Goal: Task Accomplishment & Management: Use online tool/utility

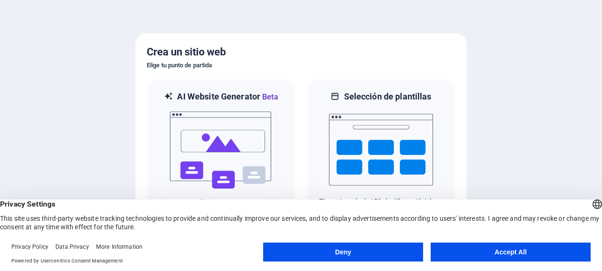
click at [512, 250] on button "Accept All" at bounding box center [511, 251] width 160 height 19
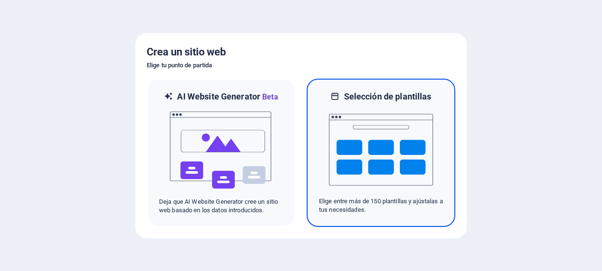
click at [407, 108] on img at bounding box center [381, 149] width 104 height 95
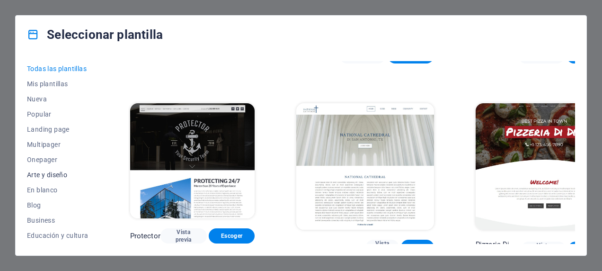
scroll to position [47, 0]
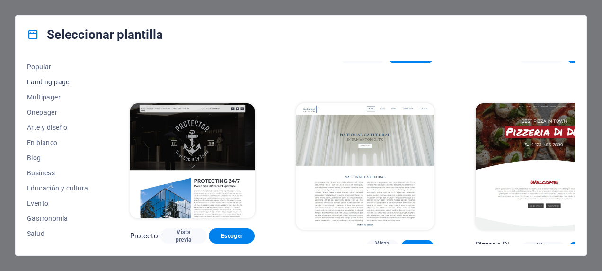
click at [51, 81] on span "Landing page" at bounding box center [58, 82] width 62 height 8
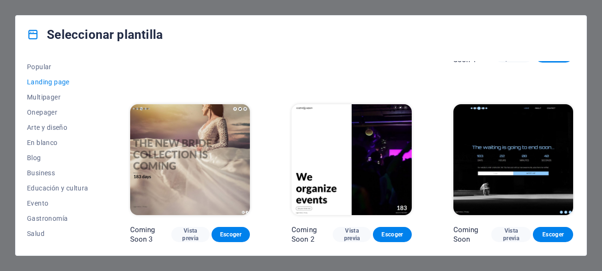
scroll to position [1362, 0]
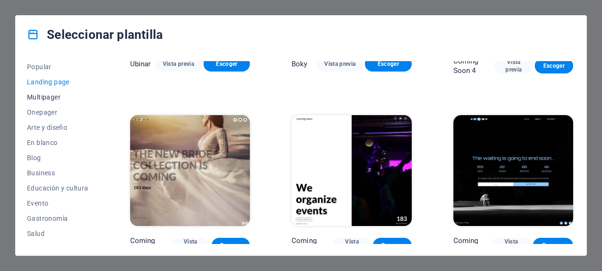
click at [50, 97] on span "Multipager" at bounding box center [58, 97] width 62 height 8
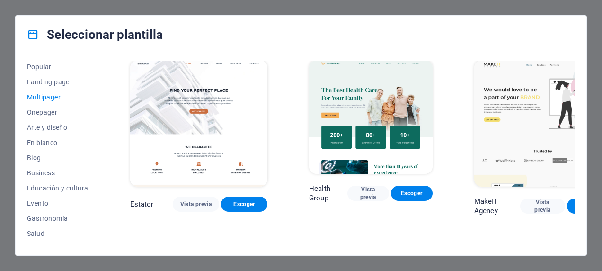
scroll to position [4121, 0]
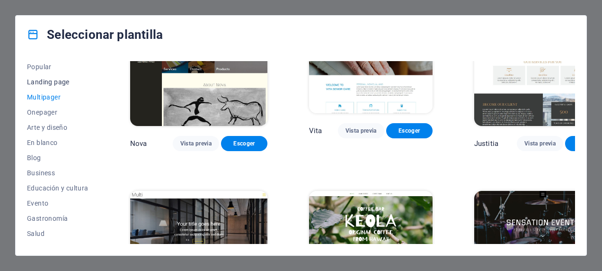
click at [52, 82] on span "Landing page" at bounding box center [58, 82] width 62 height 8
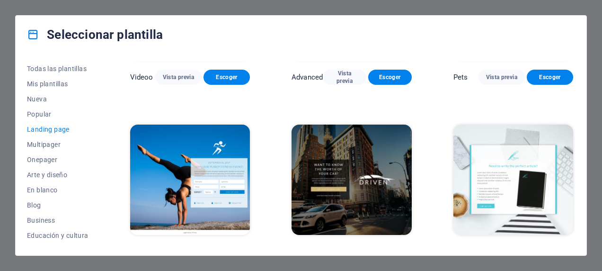
scroll to position [510, 0]
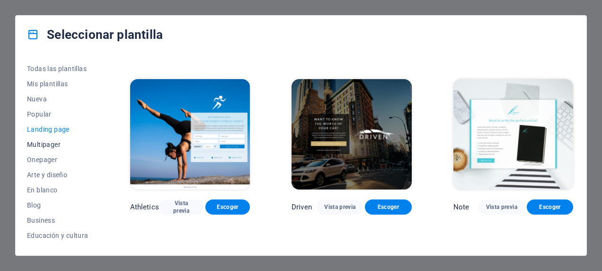
click at [36, 144] on span "Multipager" at bounding box center [58, 145] width 62 height 8
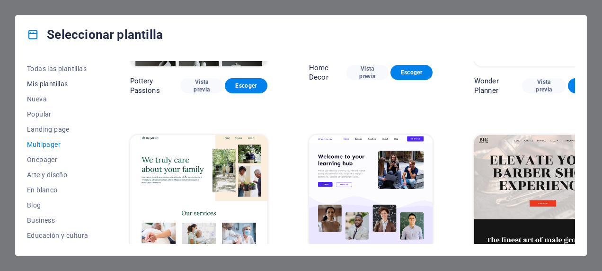
click at [44, 85] on span "Mis plantillas" at bounding box center [58, 84] width 62 height 8
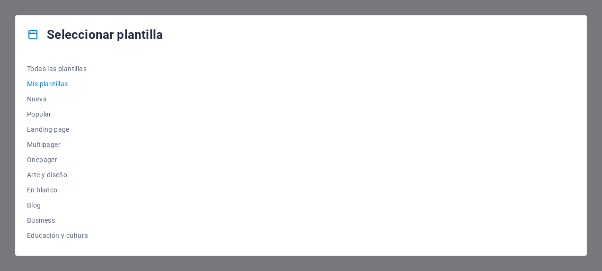
scroll to position [0, 0]
click at [38, 101] on span "Nueva" at bounding box center [58, 99] width 62 height 8
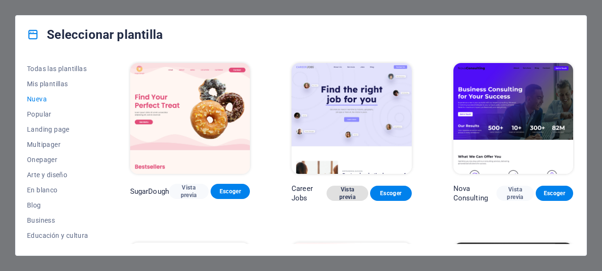
click at [346, 192] on span "Vista previa" at bounding box center [347, 192] width 26 height 15
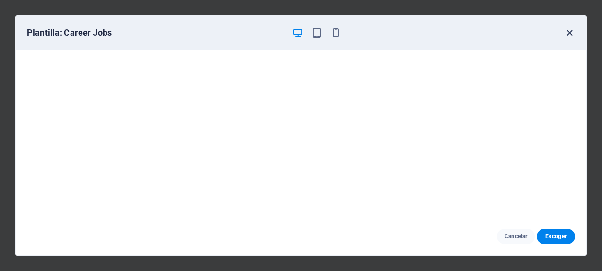
click at [569, 30] on icon "button" at bounding box center [569, 32] width 11 height 11
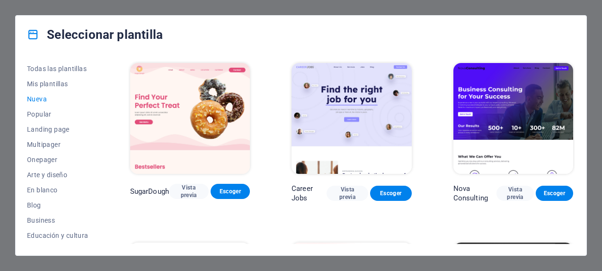
click at [532, 101] on img at bounding box center [513, 118] width 120 height 111
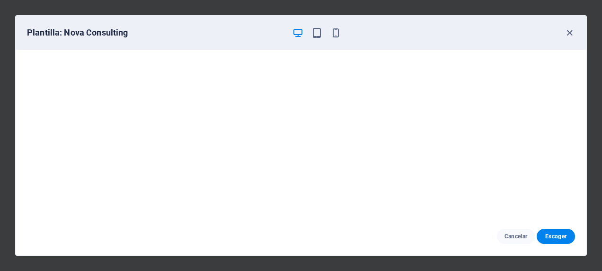
scroll to position [2, 0]
click at [573, 30] on icon "button" at bounding box center [569, 32] width 11 height 11
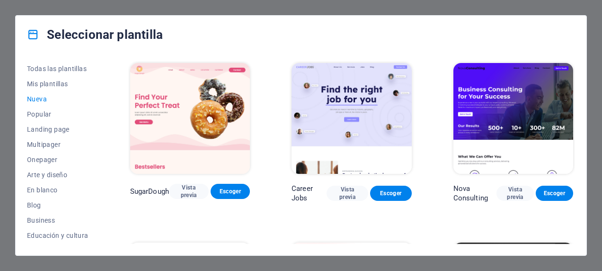
click at [351, 106] on img at bounding box center [351, 118] width 120 height 111
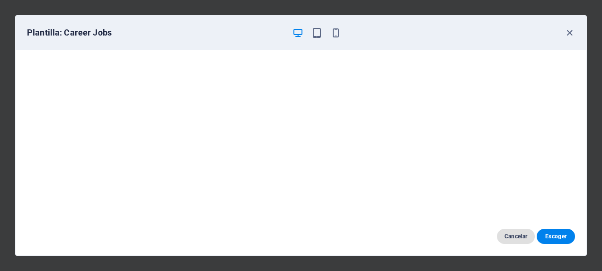
click at [523, 237] on span "Cancelar" at bounding box center [515, 236] width 23 height 8
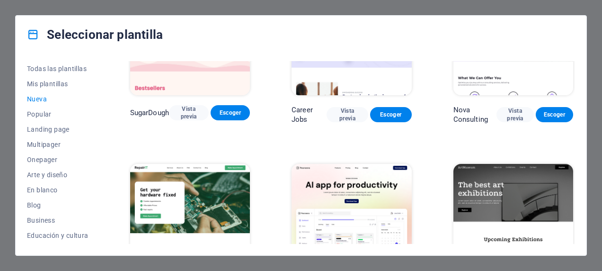
scroll to position [0, 0]
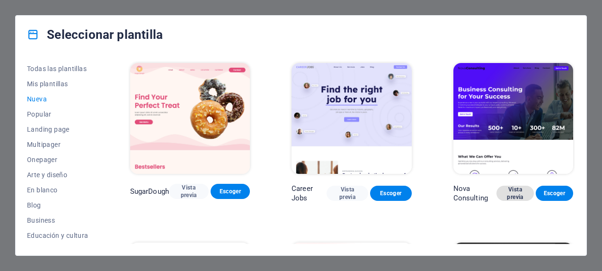
click at [511, 192] on span "Vista previa" at bounding box center [515, 192] width 22 height 15
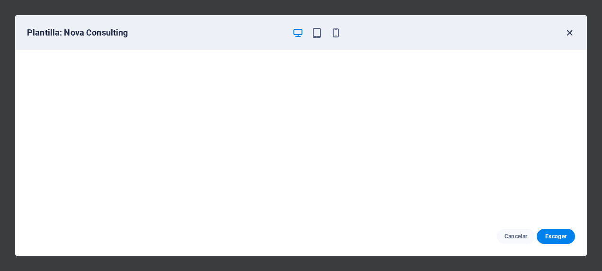
click at [568, 28] on icon "button" at bounding box center [569, 32] width 11 height 11
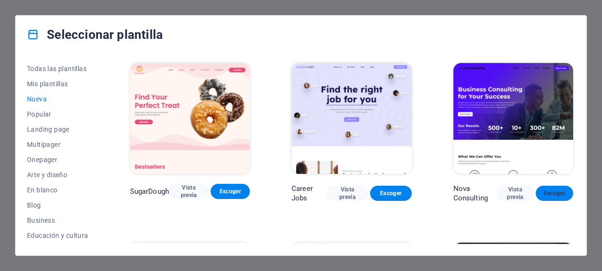
click at [549, 189] on span "Escoger" at bounding box center [554, 193] width 22 height 8
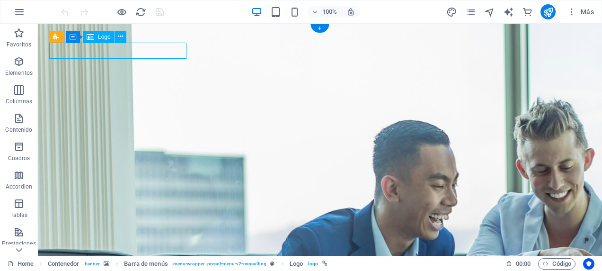
select select "px"
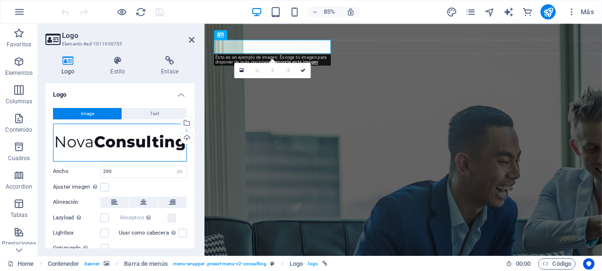
click at [118, 138] on div "Arrastra archivos aquí, haz clic para escoger archivos o selecciona archivos de…" at bounding box center [120, 142] width 134 height 38
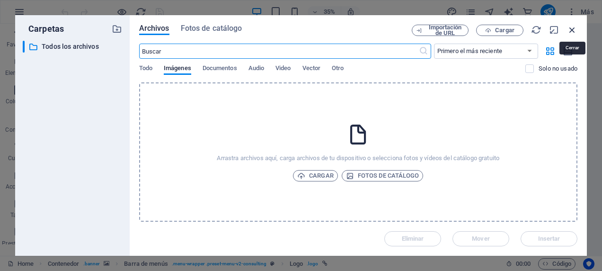
click at [573, 28] on icon "button" at bounding box center [572, 30] width 10 height 10
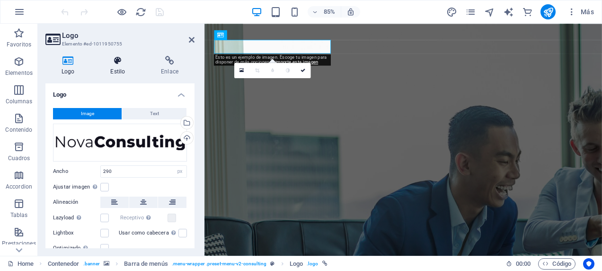
click at [119, 61] on icon at bounding box center [117, 60] width 47 height 9
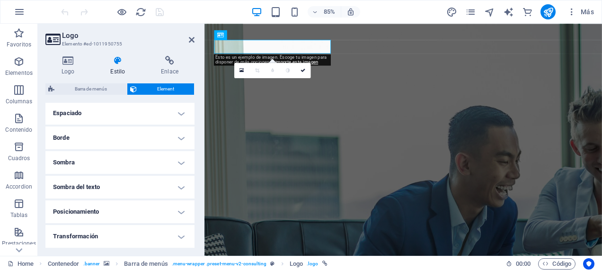
scroll to position [95, 0]
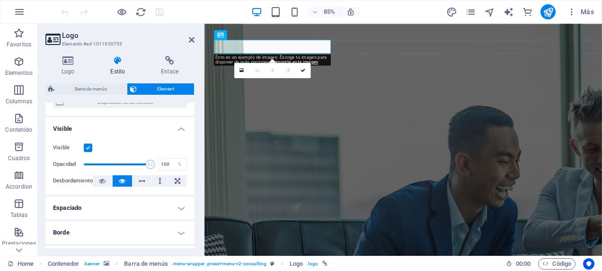
click at [179, 207] on h4 "Espaciado" at bounding box center [119, 207] width 149 height 23
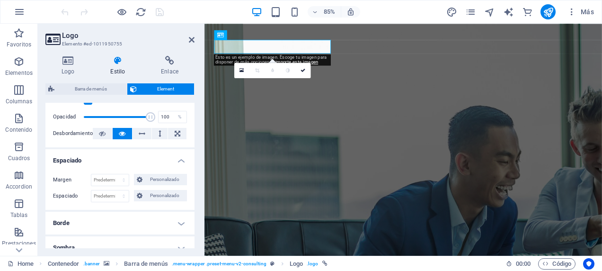
scroll to position [189, 0]
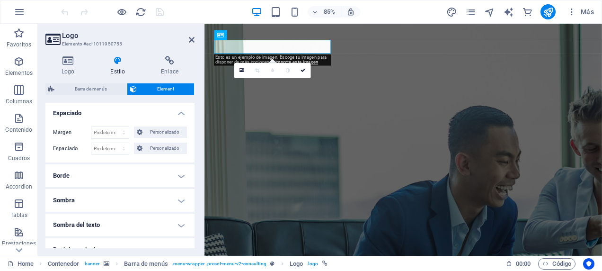
click at [179, 176] on h4 "Borde" at bounding box center [119, 175] width 149 height 23
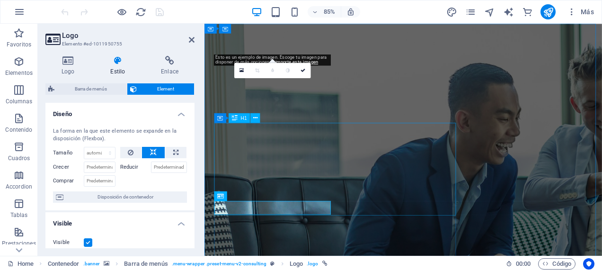
scroll to position [0, 0]
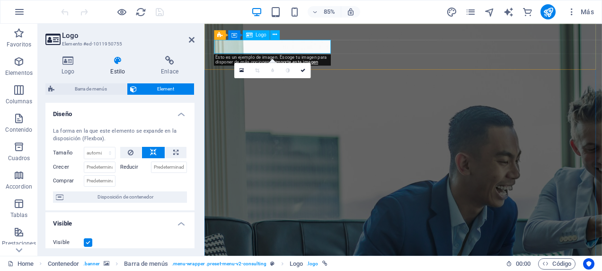
drag, startPoint x: 68, startPoint y: 60, endPoint x: 83, endPoint y: 64, distance: 15.9
click at [69, 62] on icon at bounding box center [67, 60] width 45 height 9
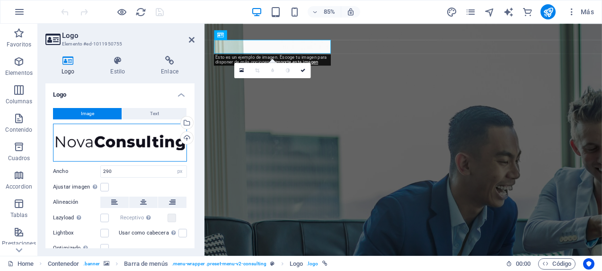
click at [106, 141] on div "Arrastra archivos aquí, haz clic para escoger archivos o selecciona archivos de…" at bounding box center [120, 142] width 134 height 38
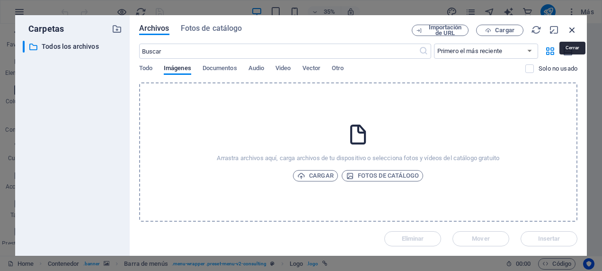
drag, startPoint x: 573, startPoint y: 28, endPoint x: 422, endPoint y: 5, distance: 152.2
click at [573, 28] on icon "button" at bounding box center [572, 30] width 10 height 10
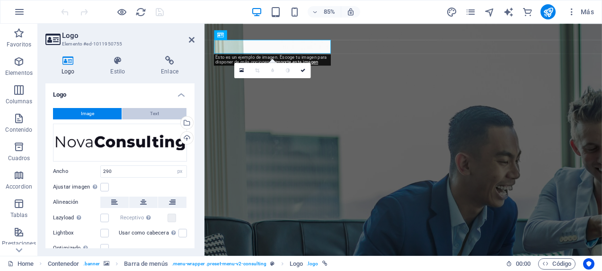
click at [153, 112] on span "Text" at bounding box center [154, 113] width 9 height 11
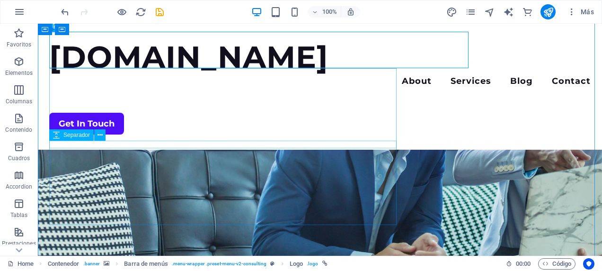
scroll to position [189, 0]
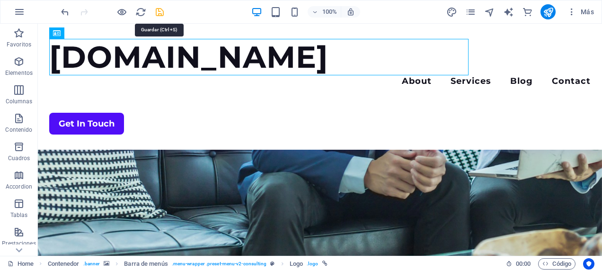
click at [160, 13] on icon "save" at bounding box center [159, 12] width 11 height 11
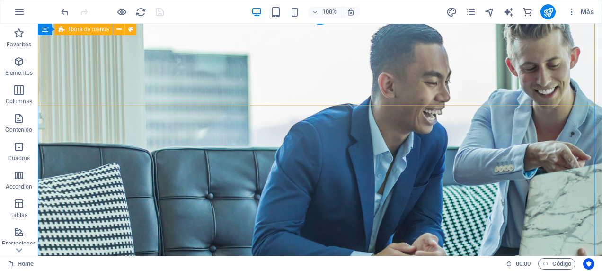
scroll to position [0, 0]
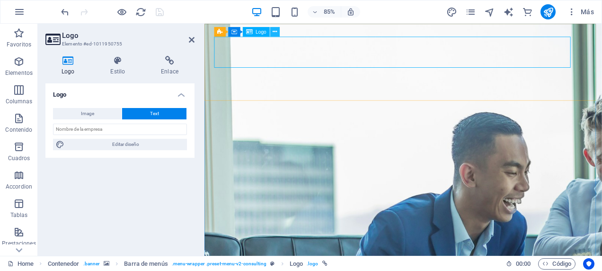
click at [274, 32] on icon at bounding box center [275, 31] width 4 height 9
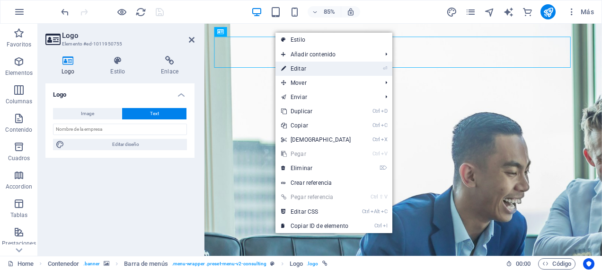
click at [297, 68] on link "⏎ Editar" at bounding box center [315, 69] width 81 height 14
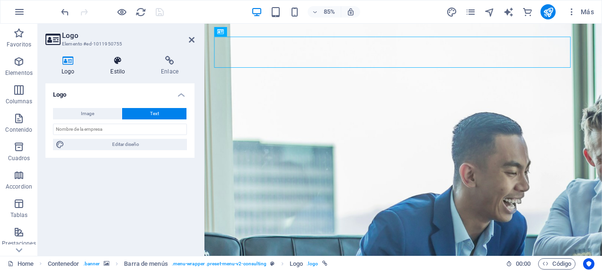
click at [117, 64] on icon at bounding box center [117, 60] width 47 height 9
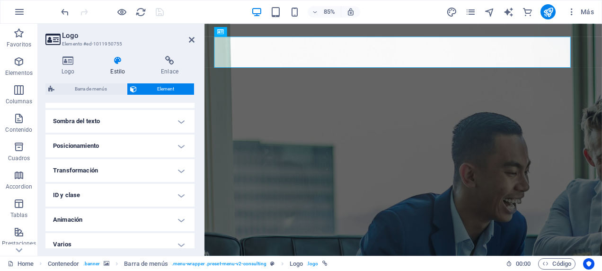
scroll to position [337, 0]
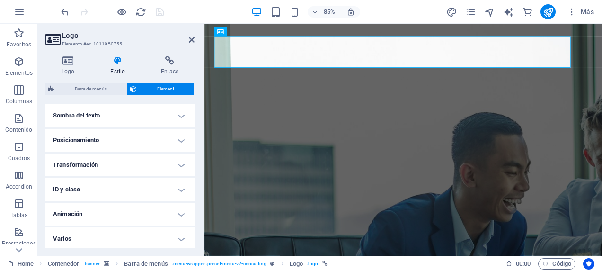
click at [167, 113] on h4 "Sombra del texto" at bounding box center [119, 115] width 149 height 23
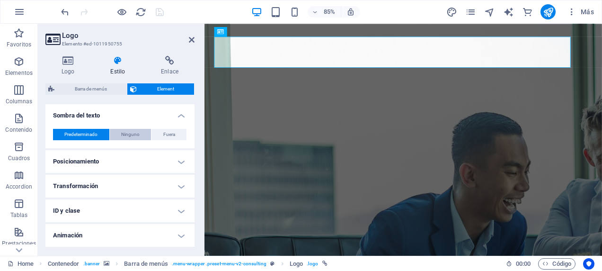
click at [128, 132] on span "Ninguno" at bounding box center [130, 134] width 18 height 11
click at [88, 137] on span "Predeterminado" at bounding box center [80, 134] width 33 height 11
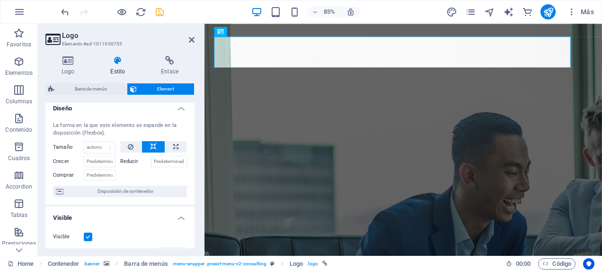
scroll to position [0, 0]
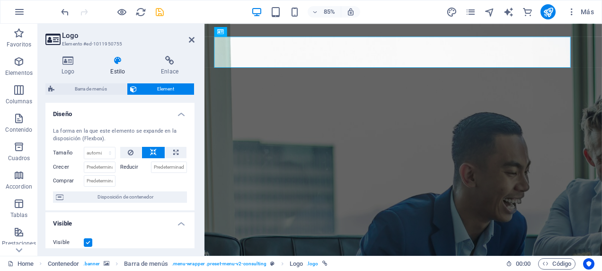
click at [116, 62] on icon at bounding box center [117, 60] width 47 height 9
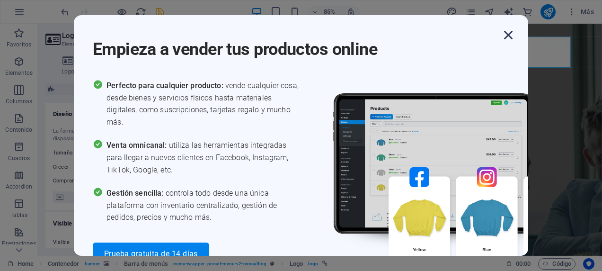
click at [511, 35] on icon "button" at bounding box center [508, 34] width 17 height 17
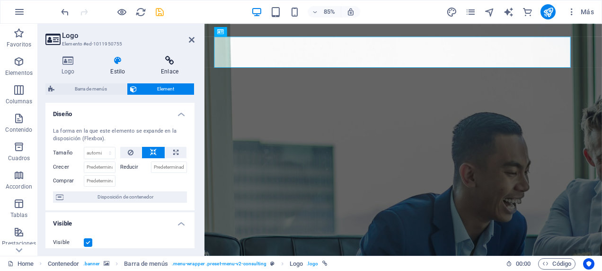
click at [169, 65] on icon at bounding box center [170, 60] width 50 height 9
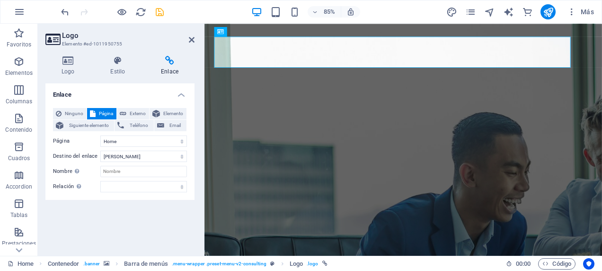
click at [73, 36] on h2 "Logo" at bounding box center [128, 35] width 132 height 9
click at [70, 67] on h4 "Logo" at bounding box center [69, 66] width 49 height 20
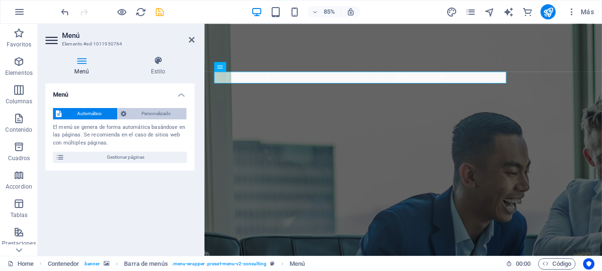
click at [154, 115] on span "Personalizado" at bounding box center [156, 113] width 55 height 11
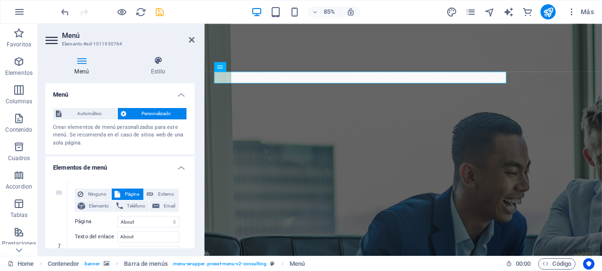
click at [82, 62] on icon at bounding box center [81, 60] width 72 height 9
drag, startPoint x: 20, startPoint y: 66, endPoint x: 86, endPoint y: 1, distance: 92.7
click at [20, 66] on icon "button" at bounding box center [18, 61] width 11 height 11
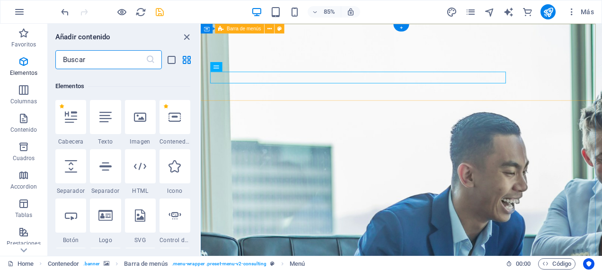
scroll to position [178, 0]
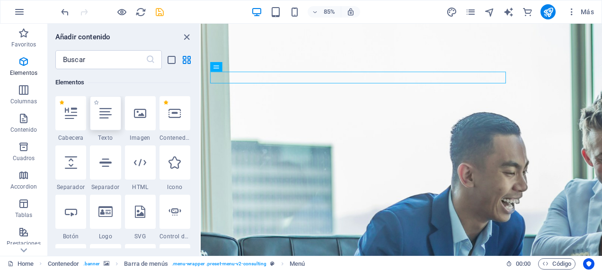
click at [109, 119] on div at bounding box center [105, 113] width 31 height 34
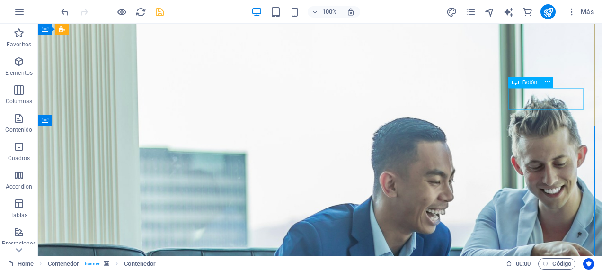
click at [532, 82] on span "Botón" at bounding box center [529, 82] width 15 height 6
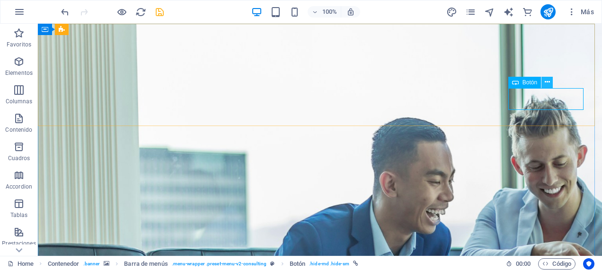
click at [546, 82] on icon at bounding box center [547, 82] width 5 height 10
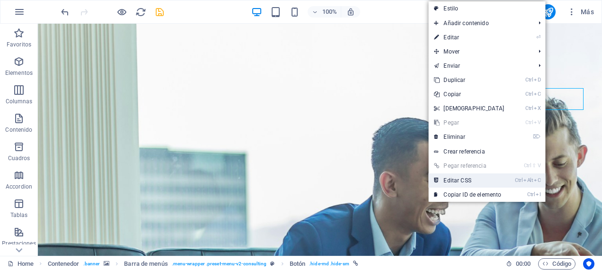
click at [463, 177] on link "Ctrl Alt C Editar CSS" at bounding box center [468, 180] width 81 height 14
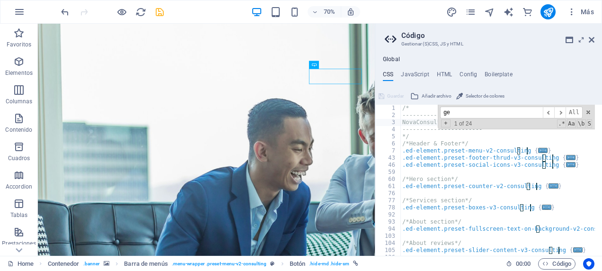
scroll to position [106, 0]
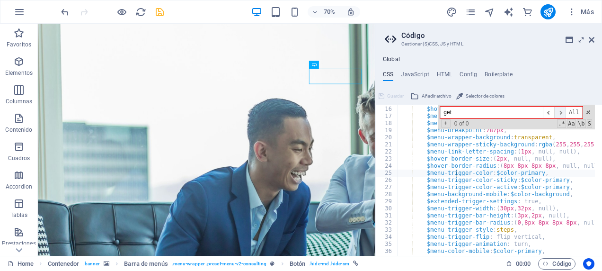
type input "get"
click at [563, 113] on span "​" at bounding box center [559, 112] width 11 height 12
click at [588, 111] on span at bounding box center [588, 112] width 7 height 7
type textarea "$menu-trigger-color: $color-primary,"
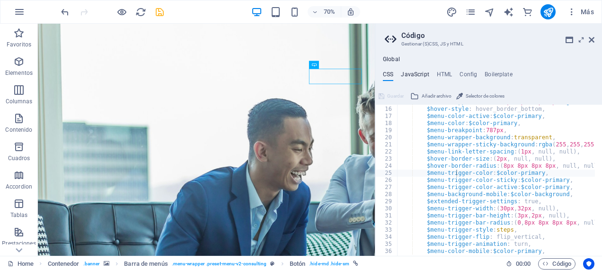
click at [414, 73] on h4 "JavaScript" at bounding box center [415, 76] width 28 height 10
type textarea "/* JS for preset "Counter V2" */"
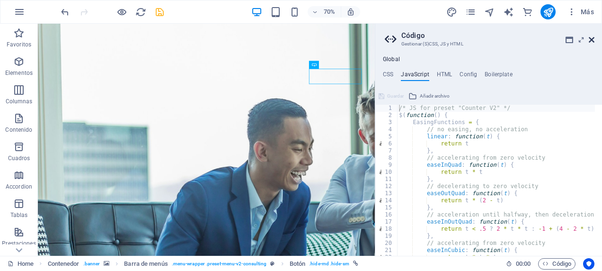
drag, startPoint x: 592, startPoint y: 41, endPoint x: 554, endPoint y: 17, distance: 44.9
click at [592, 41] on icon at bounding box center [592, 40] width 6 height 8
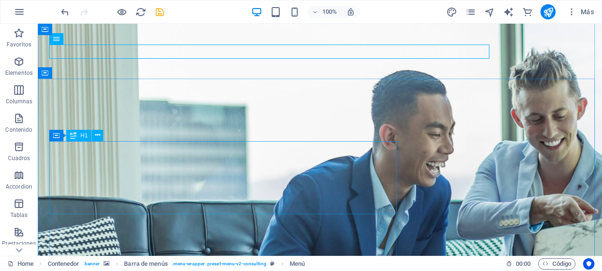
scroll to position [0, 0]
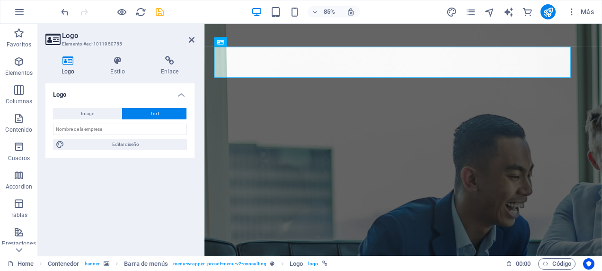
click at [165, 115] on button "Text" at bounding box center [154, 113] width 64 height 11
click at [115, 129] on input "text" at bounding box center [120, 128] width 134 height 11
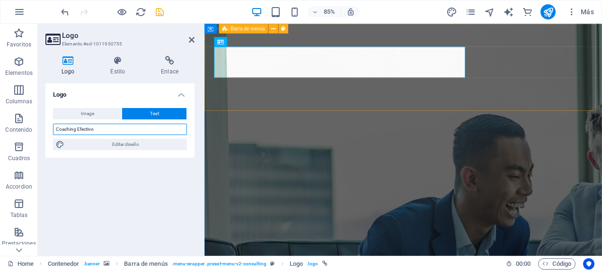
type input "Coaching Efectivo"
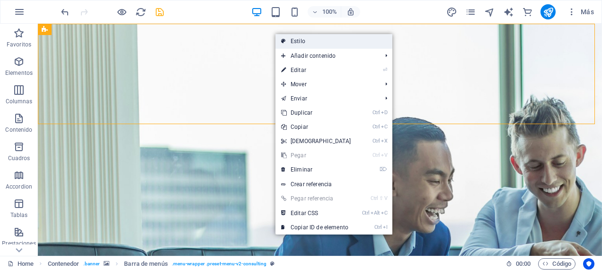
click at [299, 41] on link "Estilo" at bounding box center [333, 41] width 117 height 14
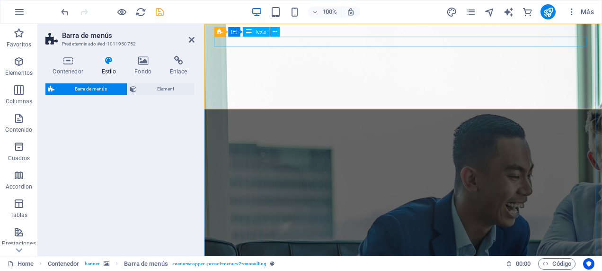
select select "rem"
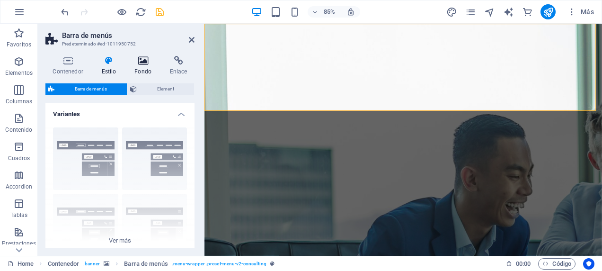
click at [142, 63] on icon at bounding box center [143, 60] width 32 height 9
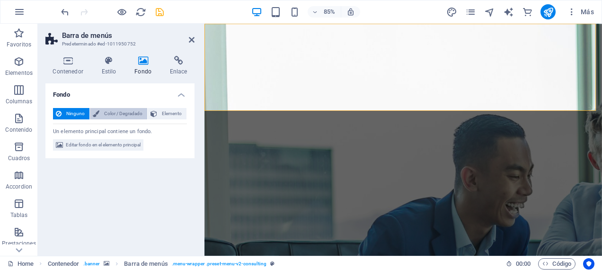
click at [116, 112] on span "Color / Degradado" at bounding box center [123, 113] width 42 height 11
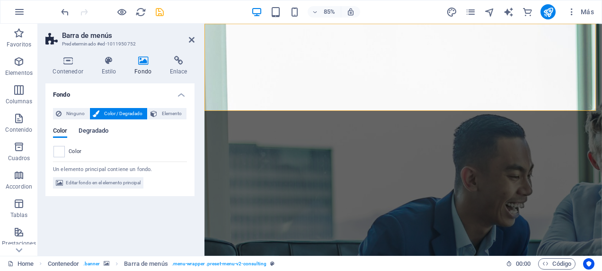
click at [102, 131] on span "Degradado" at bounding box center [94, 131] width 30 height 13
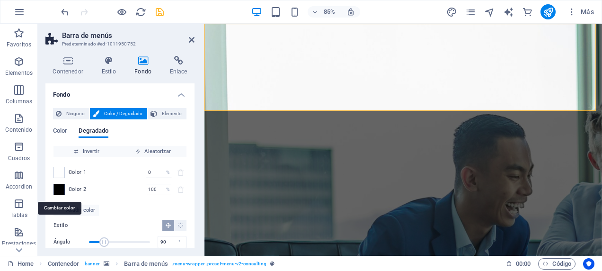
click at [59, 188] on span at bounding box center [59, 189] width 10 height 10
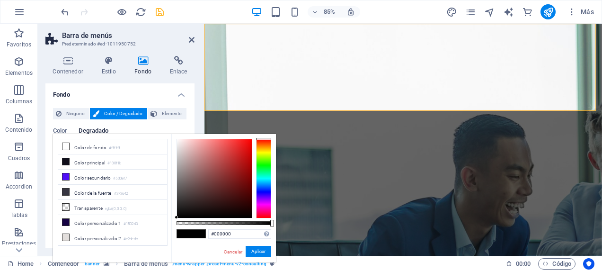
click at [144, 90] on h4 "Fondo" at bounding box center [119, 91] width 149 height 17
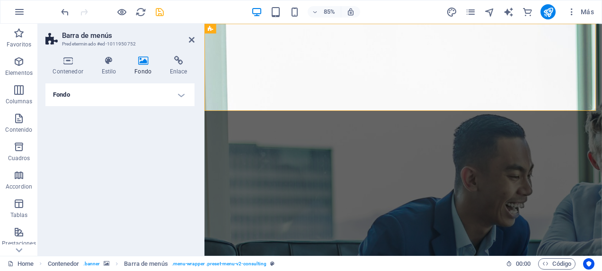
click at [146, 63] on icon at bounding box center [143, 60] width 32 height 9
click at [110, 60] on icon at bounding box center [108, 60] width 29 height 9
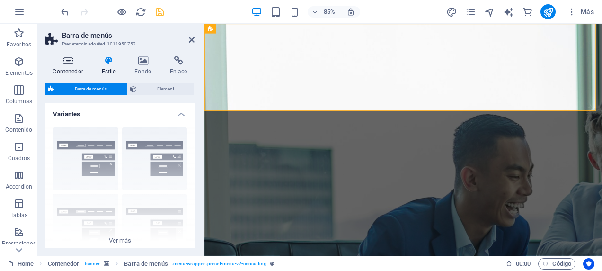
click at [70, 64] on icon at bounding box center [67, 60] width 45 height 9
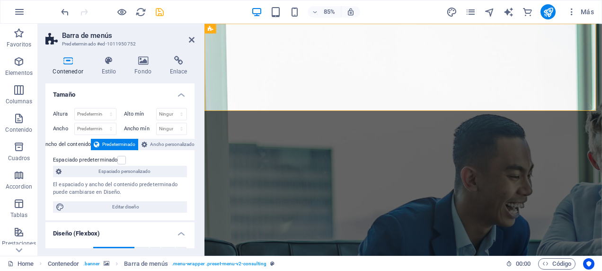
scroll to position [95, 0]
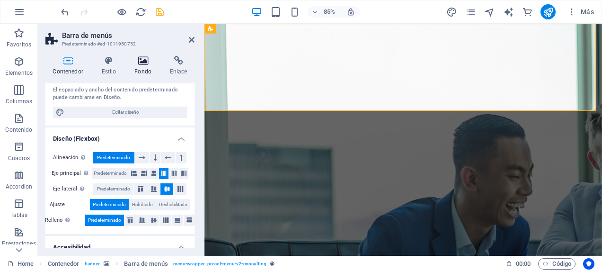
click at [141, 63] on icon at bounding box center [143, 60] width 32 height 9
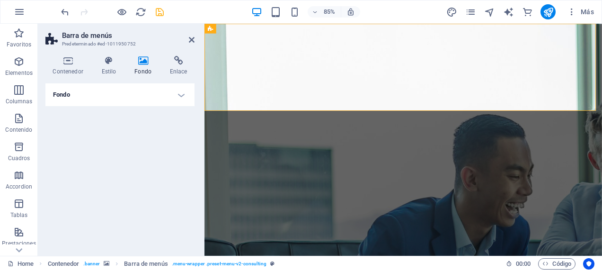
click at [176, 95] on h4 "Fondo" at bounding box center [119, 94] width 149 height 23
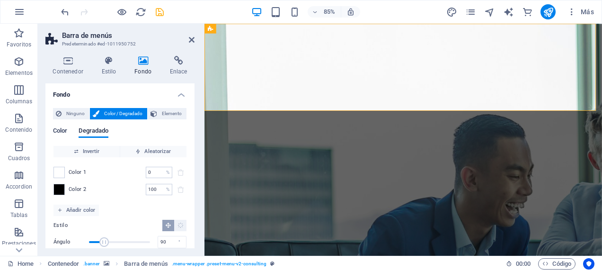
click at [57, 130] on span "Color" at bounding box center [60, 131] width 14 height 13
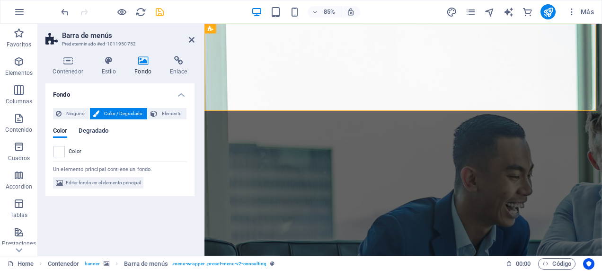
click at [87, 132] on span "Degradado" at bounding box center [94, 131] width 30 height 13
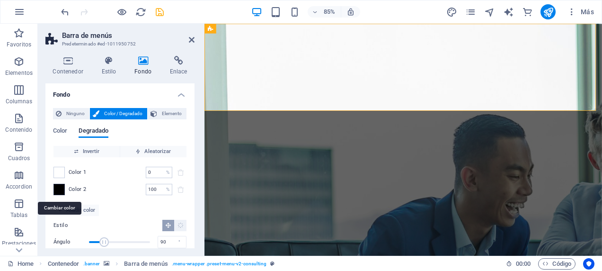
click at [60, 189] on span at bounding box center [59, 189] width 10 height 10
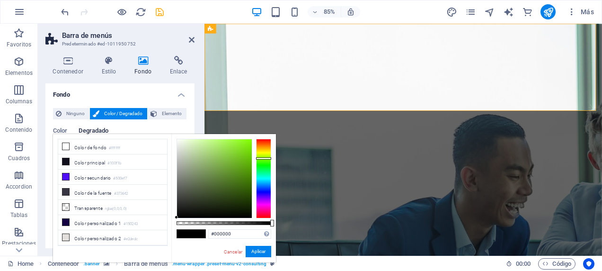
click at [264, 158] on div at bounding box center [263, 178] width 15 height 79
click at [241, 142] on div at bounding box center [214, 178] width 75 height 79
click at [238, 154] on div at bounding box center [214, 178] width 75 height 79
click at [237, 161] on div at bounding box center [214, 178] width 75 height 79
type input "#68a726"
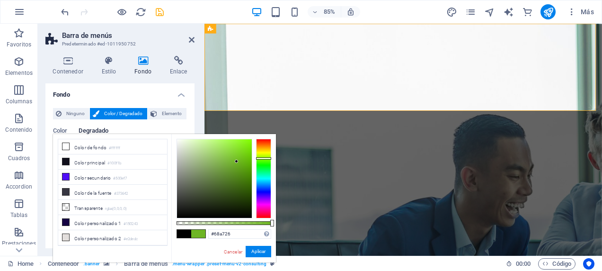
click at [234, 166] on div at bounding box center [214, 178] width 75 height 79
click at [260, 251] on button "Aplicar" at bounding box center [259, 251] width 26 height 11
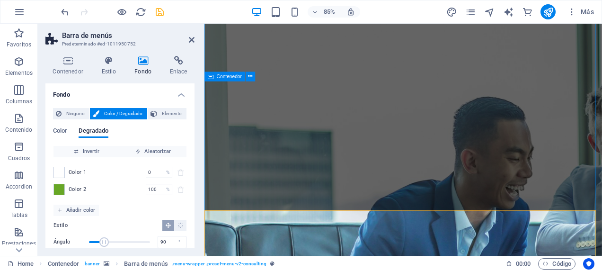
scroll to position [0, 0]
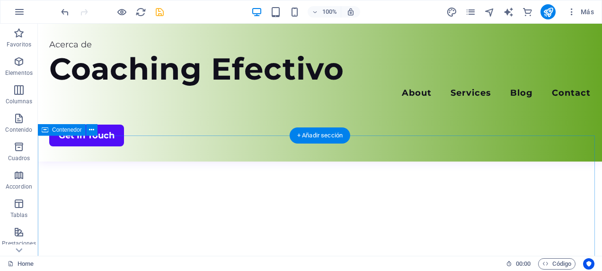
scroll to position [250, 0]
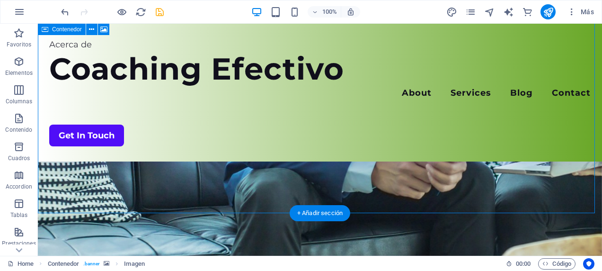
select select "vh"
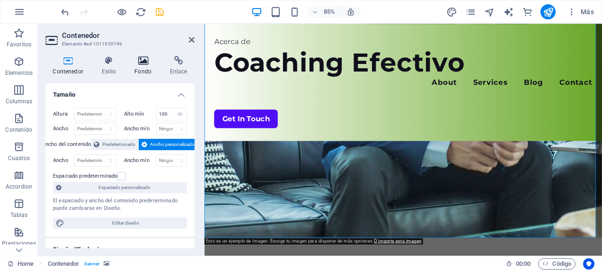
click at [141, 60] on icon at bounding box center [143, 60] width 32 height 9
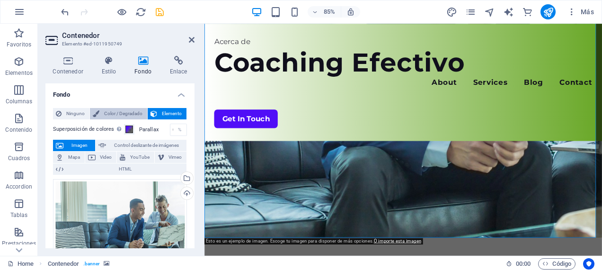
click at [116, 113] on span "Color / Degradado" at bounding box center [123, 113] width 42 height 11
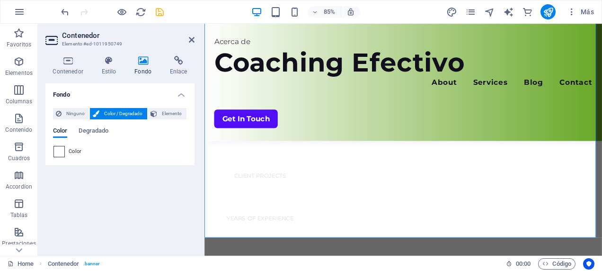
click at [60, 153] on span at bounding box center [59, 151] width 10 height 10
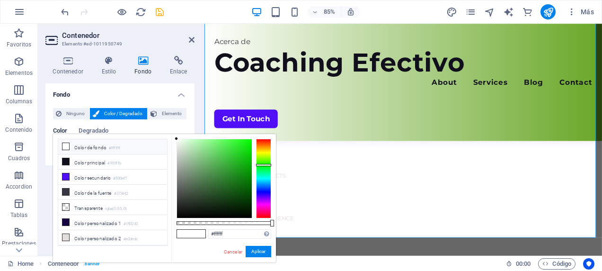
click at [263, 165] on div at bounding box center [263, 178] width 15 height 79
click at [226, 156] on div at bounding box center [214, 178] width 75 height 79
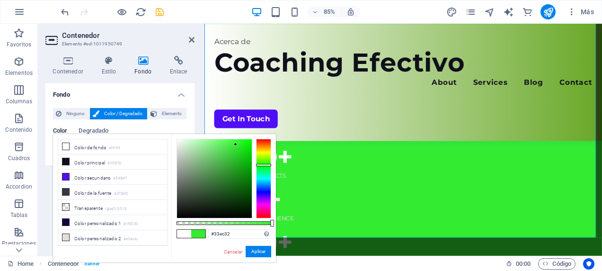
click at [236, 144] on div at bounding box center [214, 178] width 75 height 79
click at [261, 246] on button "Aplicar" at bounding box center [259, 251] width 26 height 11
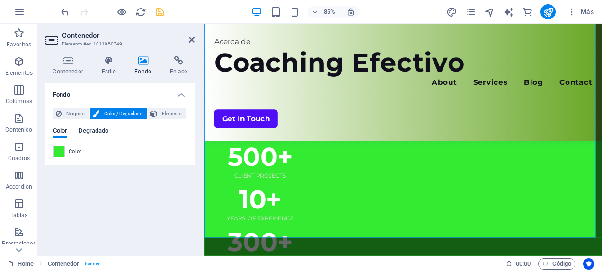
click at [100, 132] on span "Degradado" at bounding box center [94, 131] width 30 height 13
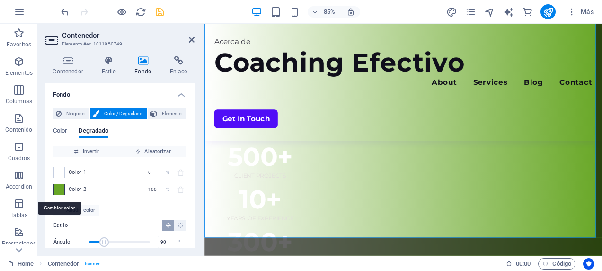
click at [59, 188] on span at bounding box center [59, 189] width 10 height 10
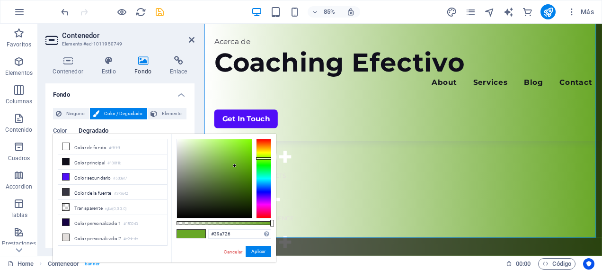
click at [266, 163] on div at bounding box center [263, 178] width 15 height 79
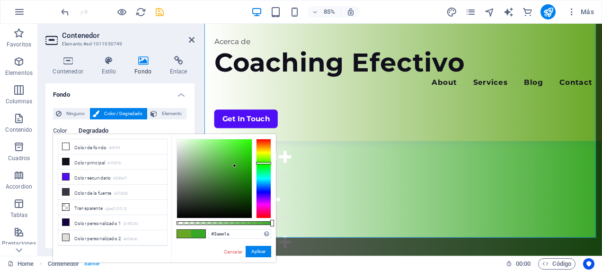
click at [243, 144] on div at bounding box center [214, 178] width 75 height 79
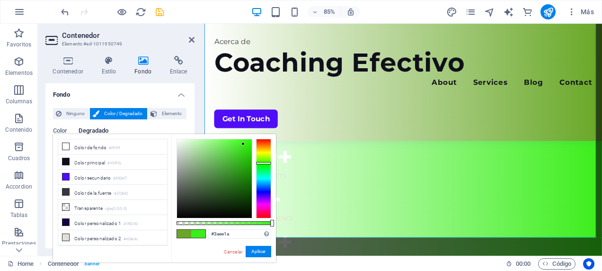
type input "#3dd821"
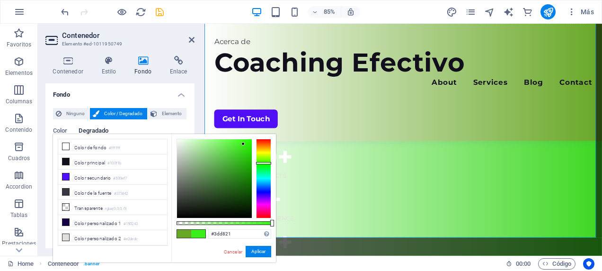
click at [240, 150] on div at bounding box center [214, 178] width 75 height 79
click at [254, 248] on button "Aplicar" at bounding box center [259, 251] width 26 height 11
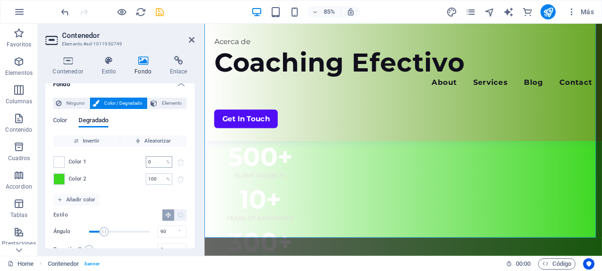
scroll to position [0, 0]
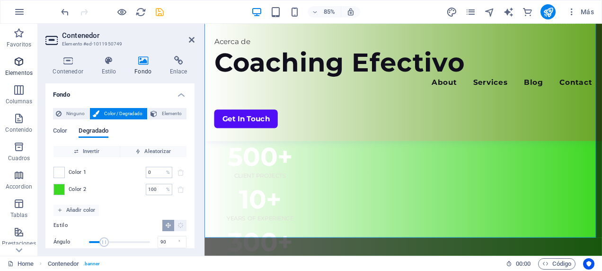
click at [16, 60] on icon "button" at bounding box center [18, 61] width 11 height 11
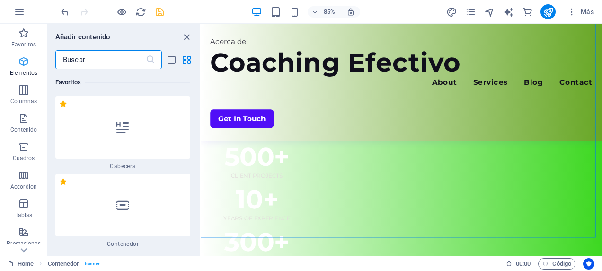
scroll to position [178, 0]
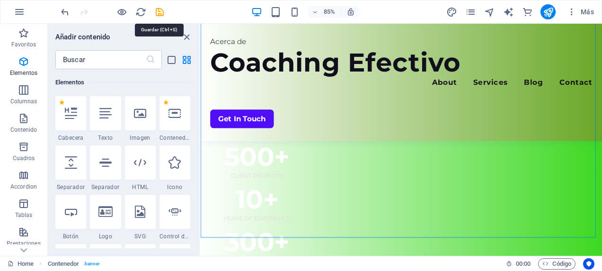
click at [159, 12] on icon "save" at bounding box center [159, 12] width 11 height 11
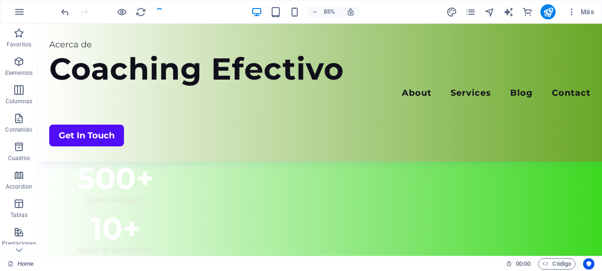
scroll to position [248, 0]
click at [21, 37] on icon "button" at bounding box center [18, 32] width 11 height 11
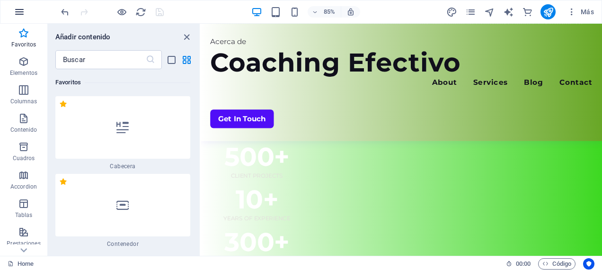
click at [25, 10] on button "button" at bounding box center [19, 11] width 23 height 23
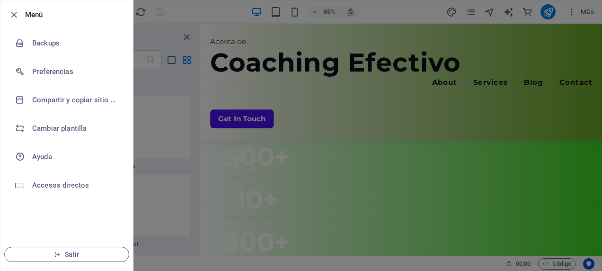
click at [235, 88] on div at bounding box center [301, 135] width 602 height 271
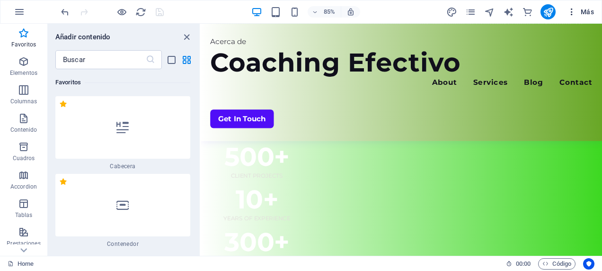
click at [578, 12] on span "Más" at bounding box center [580, 11] width 27 height 9
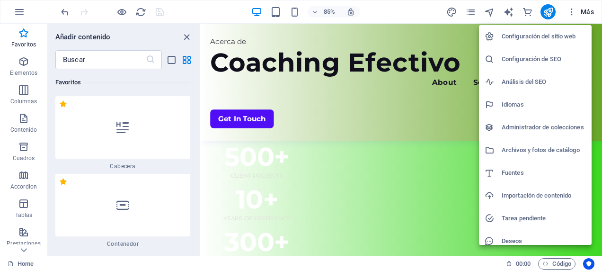
click at [384, 12] on div at bounding box center [301, 135] width 602 height 271
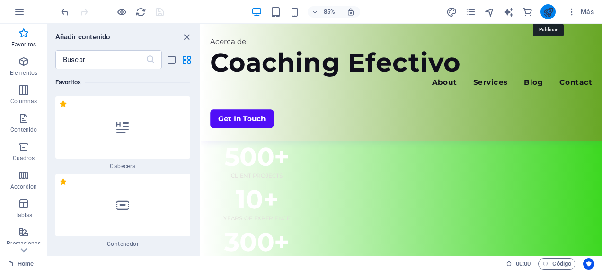
click at [549, 11] on icon "publish" at bounding box center [548, 12] width 11 height 11
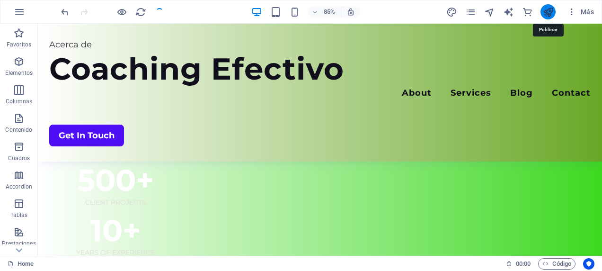
scroll to position [248, 0]
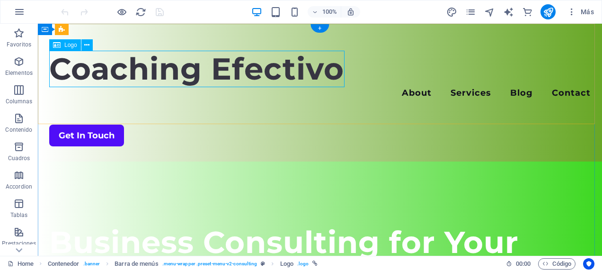
click at [147, 79] on div "Coaching Efectivo" at bounding box center [319, 69] width 541 height 36
click at [200, 72] on div "Coaching Efectivo" at bounding box center [319, 69] width 541 height 36
select select "px"
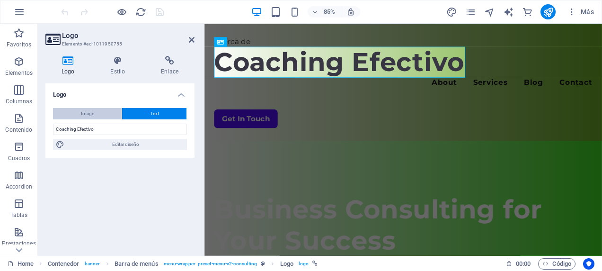
click at [98, 113] on button "Image" at bounding box center [87, 113] width 69 height 11
select select "DISABLED_OPTION_VALUE"
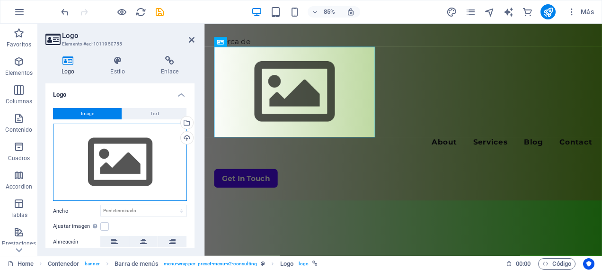
click at [136, 150] on div "Arrastra archivos aquí, haz clic para escoger archivos o selecciona archivos de…" at bounding box center [120, 162] width 134 height 78
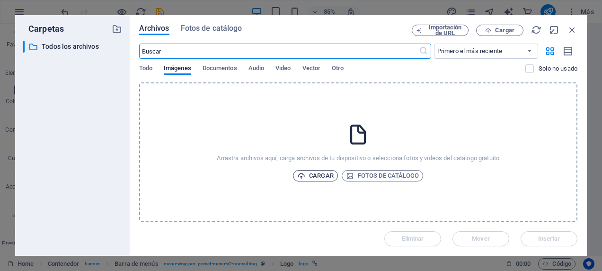
click at [317, 175] on span "Cargar" at bounding box center [315, 175] width 36 height 11
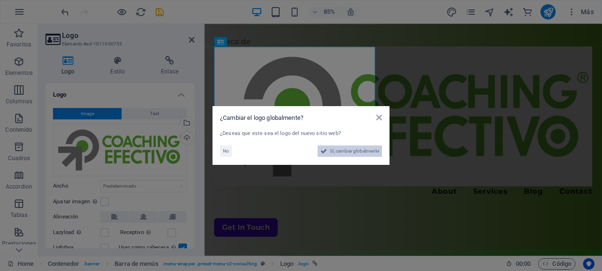
click at [348, 150] on span "Sí, cambiar globalmente" at bounding box center [354, 150] width 49 height 11
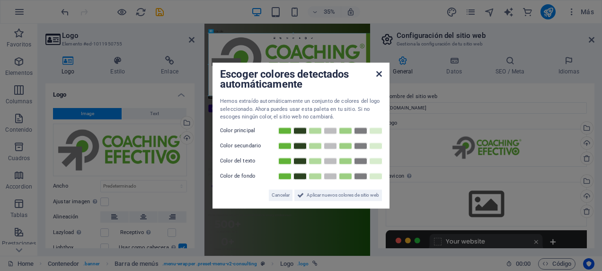
click at [378, 73] on icon at bounding box center [379, 74] width 6 height 8
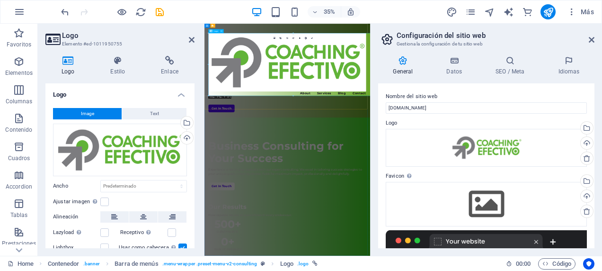
click at [583, 175] on div at bounding box center [441, 134] width 450 height 166
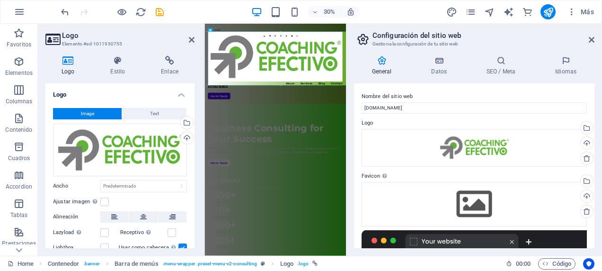
drag, startPoint x: 370, startPoint y: 102, endPoint x: 465, endPoint y: 282, distance: 202.8
click at [344, 108] on div "Home Favoritos Elementos Columnas Contenido Cuadros Accordion Tablas Prestacion…" at bounding box center [301, 140] width 602 height 232
click at [599, 191] on div at bounding box center [440, 134] width 449 height 166
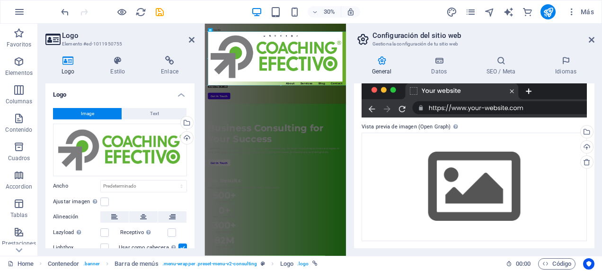
scroll to position [151, 0]
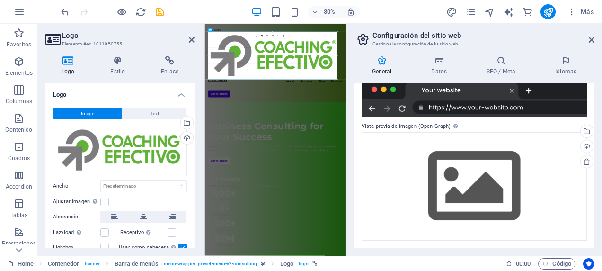
drag, startPoint x: 302, startPoint y: 86, endPoint x: 368, endPoint y: 145, distance: 88.1
type input "909"
select select "px"
click at [591, 40] on icon at bounding box center [592, 40] width 6 height 8
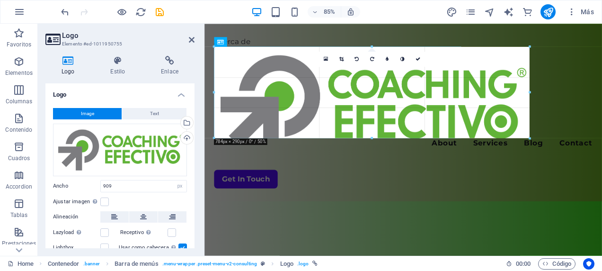
drag, startPoint x: 579, startPoint y: 180, endPoint x: 277, endPoint y: 70, distance: 321.7
type input "614"
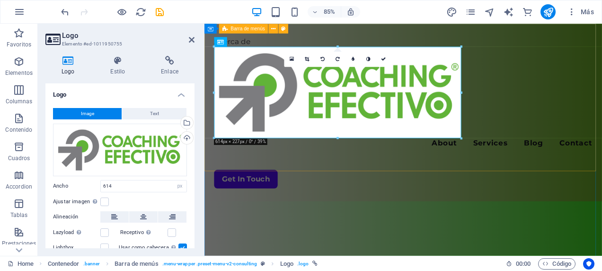
click at [546, 121] on div "Acerca de Menu About Services Blog Contact Get In Touch" at bounding box center [437, 128] width 467 height 209
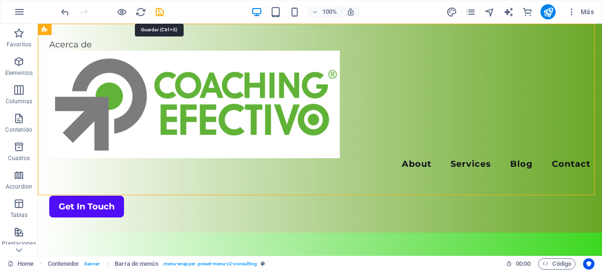
click at [160, 12] on icon "save" at bounding box center [159, 12] width 11 height 11
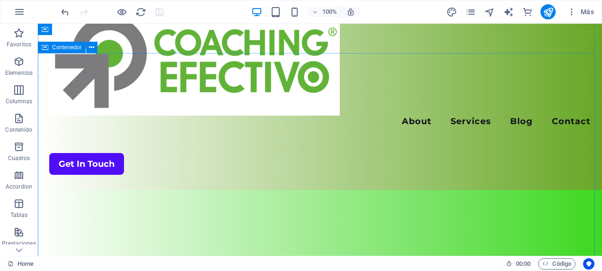
scroll to position [0, 0]
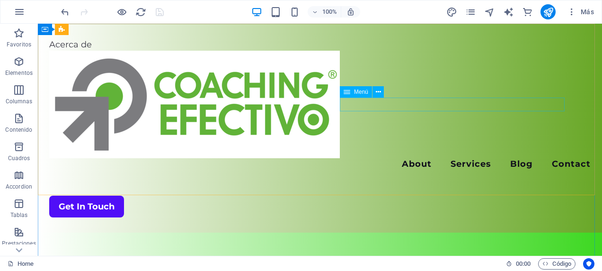
click at [390, 97] on div "Menú" at bounding box center [365, 92] width 50 height 12
click at [391, 158] on nav "About Services Blog Contact" at bounding box center [319, 165] width 541 height 14
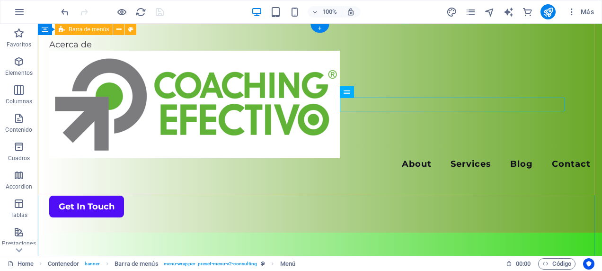
click at [478, 80] on div "Acerca de Menu About Services Blog Contact Get In Touch" at bounding box center [320, 128] width 564 height 209
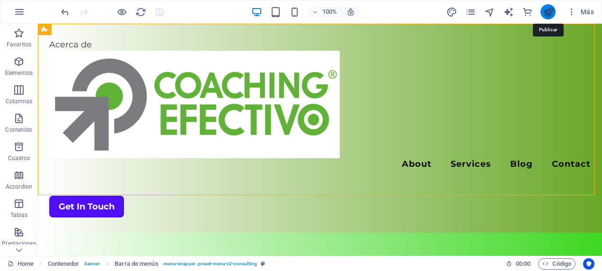
click at [546, 10] on icon "publish" at bounding box center [548, 12] width 11 height 11
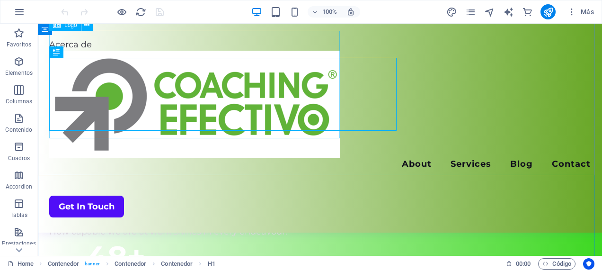
scroll to position [249, 0]
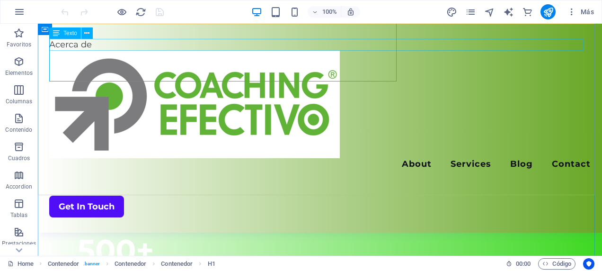
click at [117, 44] on div "Acerca de" at bounding box center [319, 45] width 541 height 12
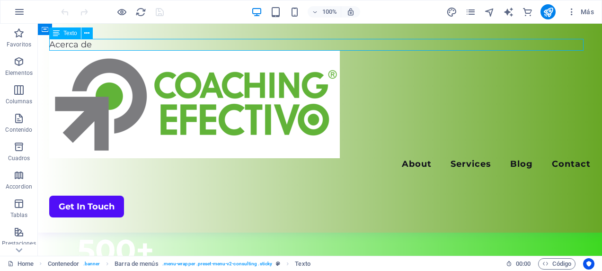
click at [91, 44] on div "Acerca de" at bounding box center [319, 45] width 541 height 12
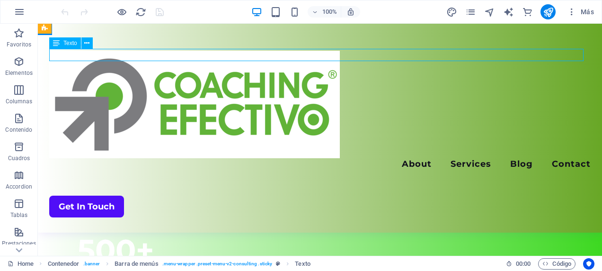
click at [67, 46] on div "Acerca de" at bounding box center [319, 45] width 541 height 12
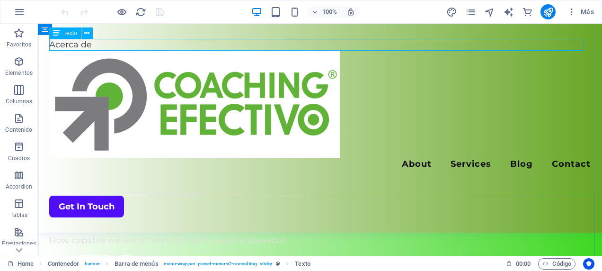
click at [98, 43] on div "Acerca de" at bounding box center [319, 45] width 541 height 12
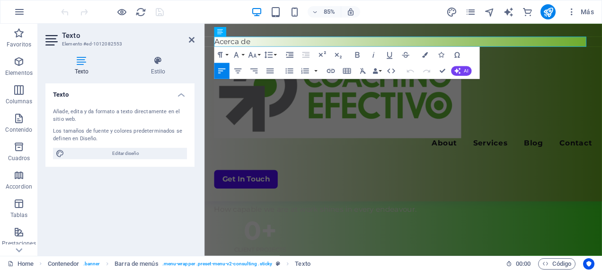
scroll to position [236, 0]
click at [275, 43] on p "Acerca de" at bounding box center [438, 45] width 445 height 12
click at [247, 31] on icon at bounding box center [246, 31] width 4 height 9
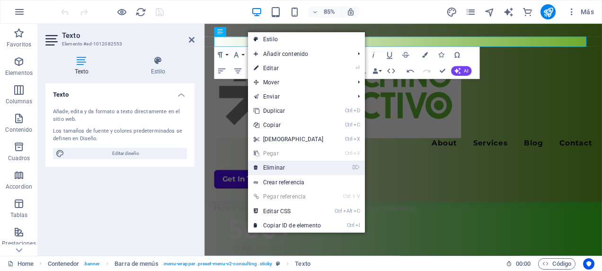
click at [276, 167] on link "⌦ Eliminar" at bounding box center [288, 167] width 81 height 14
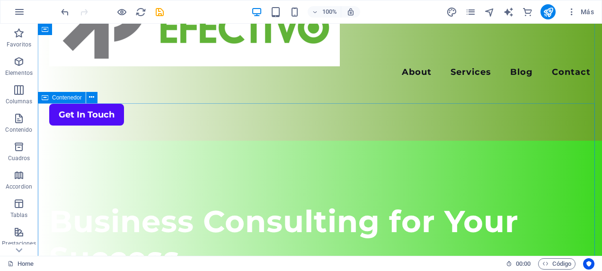
scroll to position [0, 0]
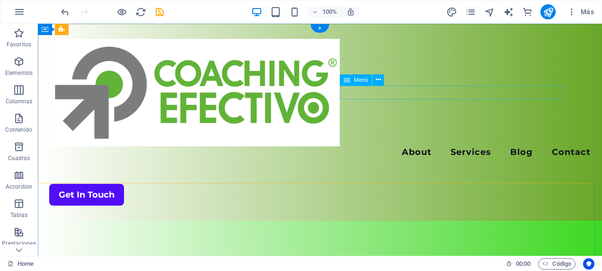
click at [387, 146] on nav "About Services Blog Contact" at bounding box center [319, 153] width 541 height 14
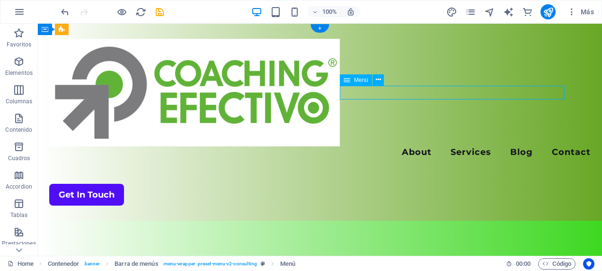
click at [387, 146] on nav "About Services Blog Contact" at bounding box center [319, 153] width 541 height 14
select select "1"
select select
select select "2"
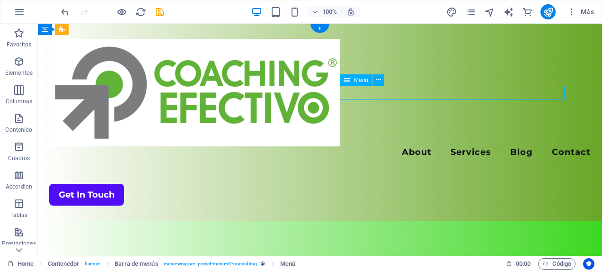
select select
select select "3"
select select
select select "4"
select select
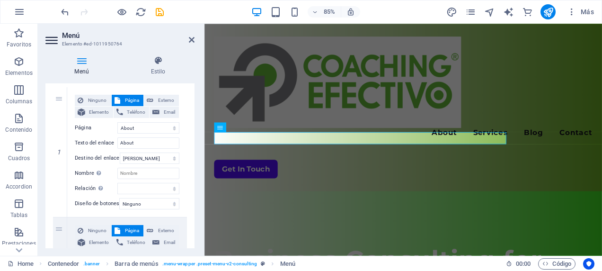
scroll to position [95, 0]
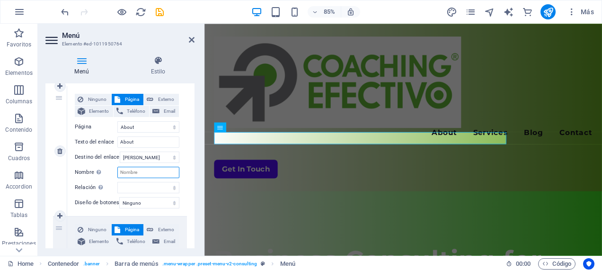
click at [144, 169] on input "Nombre Una descripción adicional del enlace no debería ser igual al texto del e…" at bounding box center [148, 172] width 62 height 11
type input "Nos"
select select
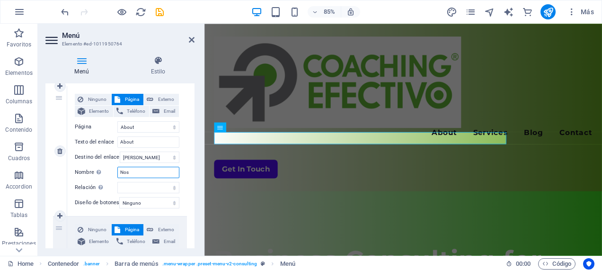
select select
type input "Noso"
select select
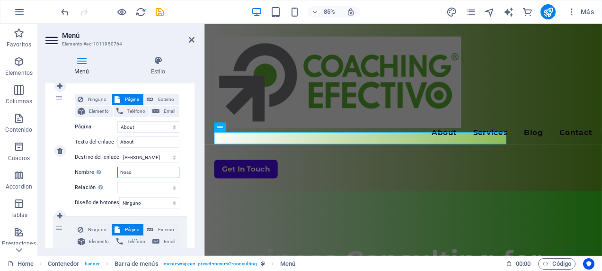
select select
type input "Nosotros"
select select
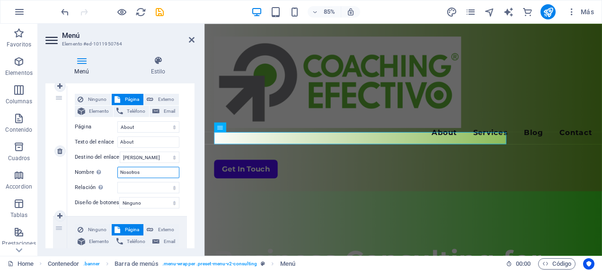
select select
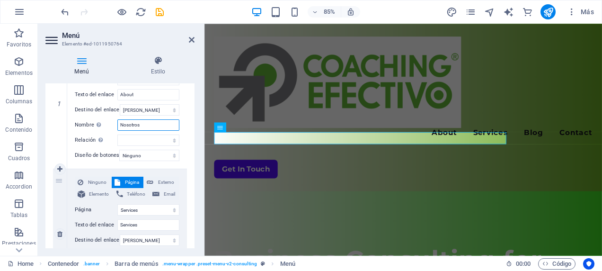
scroll to position [47, 0]
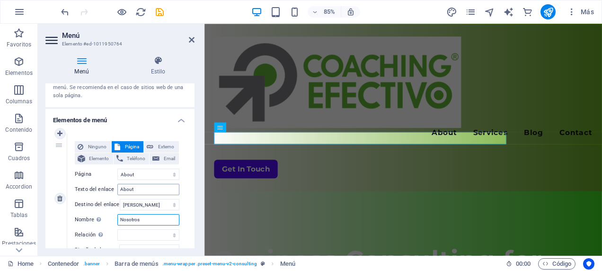
type input "Nosotros"
click at [135, 189] on input "About" at bounding box center [148, 189] width 62 height 11
type input "A"
select select
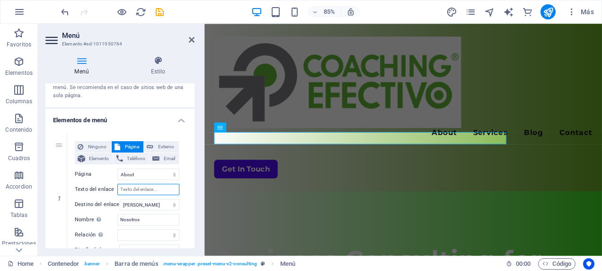
select select
type input "Nosotros"
select select
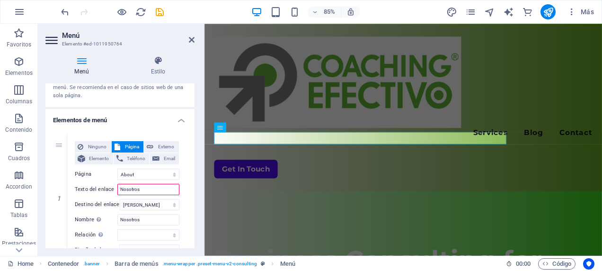
select select
type input "Nosotros"
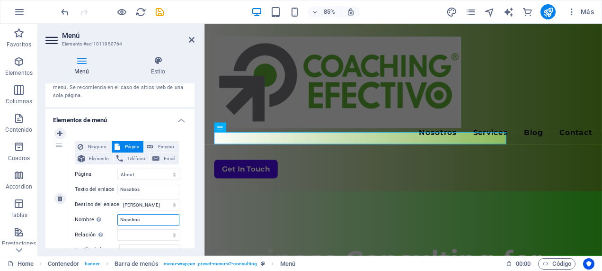
click at [148, 220] on input "Nosotros" at bounding box center [148, 219] width 62 height 11
type input "N"
select select
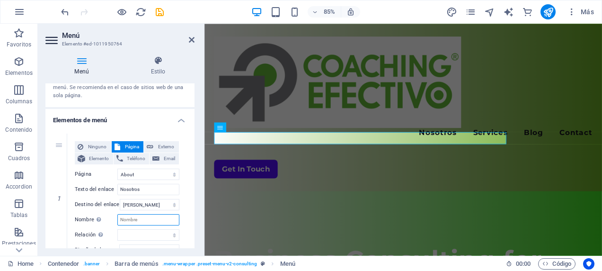
select select
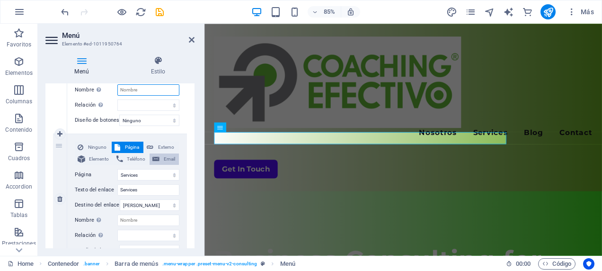
scroll to position [189, 0]
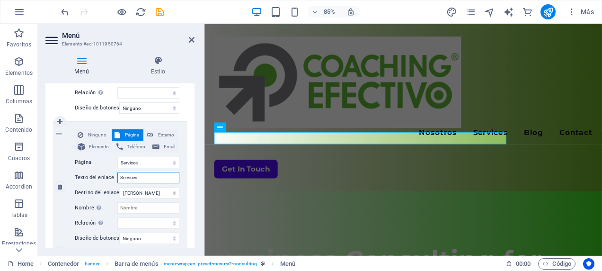
click at [144, 177] on input "Services" at bounding box center [148, 177] width 62 height 11
type input "Servic"
select select
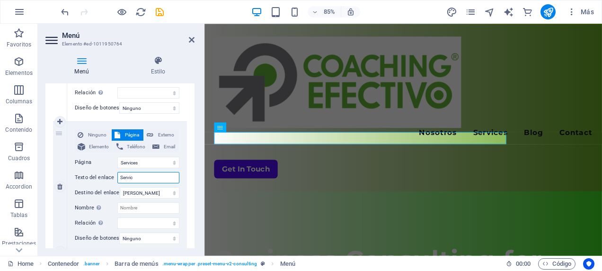
select select
type input "Servicios"
select select
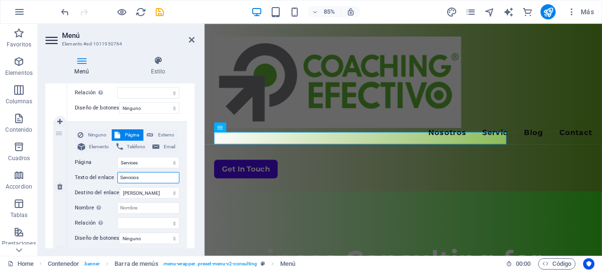
select select
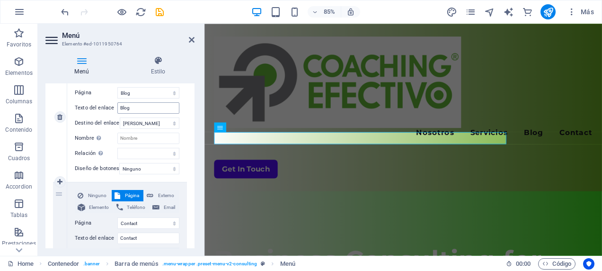
scroll to position [426, 0]
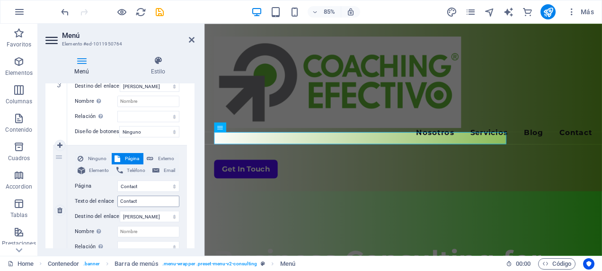
type input "Servicios"
click at [142, 202] on input "Contact" at bounding box center [148, 200] width 62 height 11
type input "Contacto"
select select
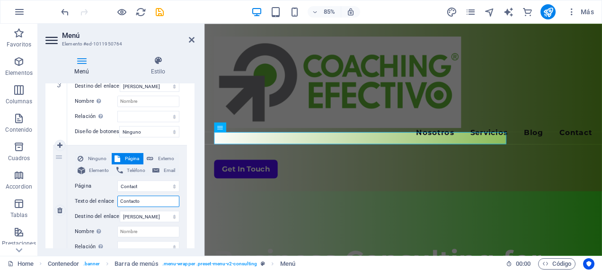
select select
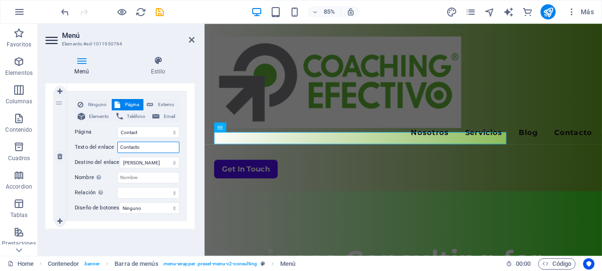
scroll to position [485, 0]
type input "Contacto"
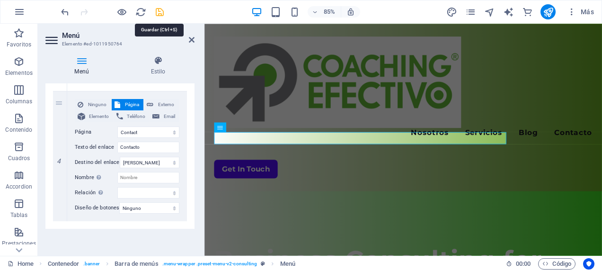
click at [161, 11] on icon "save" at bounding box center [159, 12] width 11 height 11
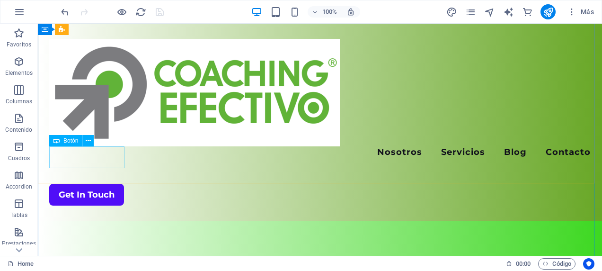
click at [70, 142] on span "Botón" at bounding box center [70, 141] width 15 height 6
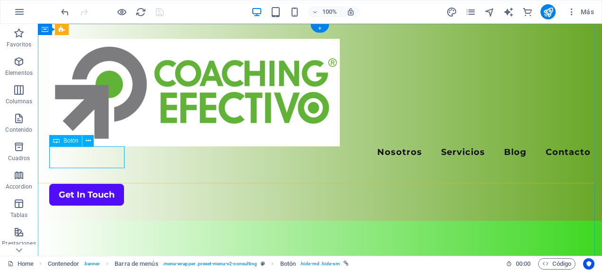
click at [78, 184] on div "Get In Touch" at bounding box center [319, 195] width 541 height 22
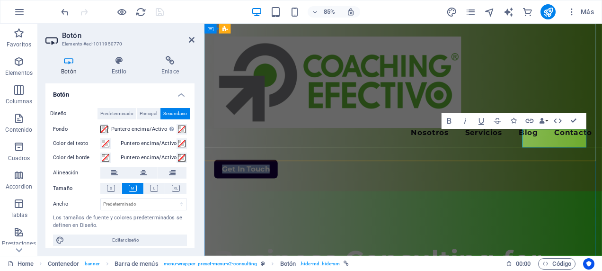
click at [291, 184] on link "Get In Touch" at bounding box center [253, 195] width 75 height 22
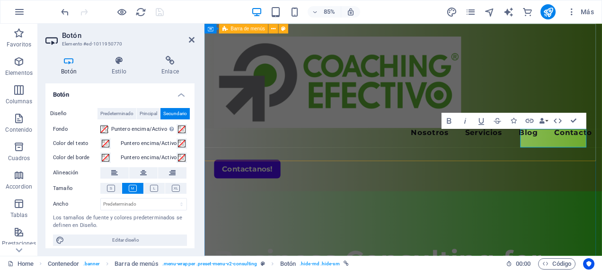
click at [531, 69] on div "Menu Nosotros Servicios Blog Contacto Contactanos!" at bounding box center [437, 122] width 467 height 197
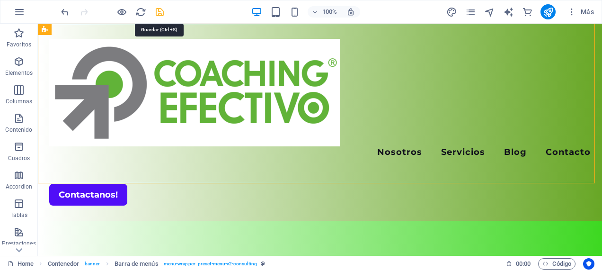
click at [160, 11] on icon "save" at bounding box center [159, 12] width 11 height 11
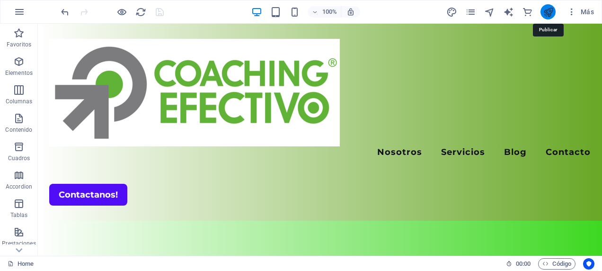
click at [546, 12] on icon "publish" at bounding box center [548, 12] width 11 height 11
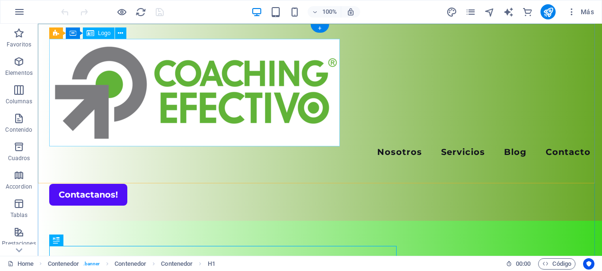
click at [253, 48] on div at bounding box center [319, 92] width 541 height 107
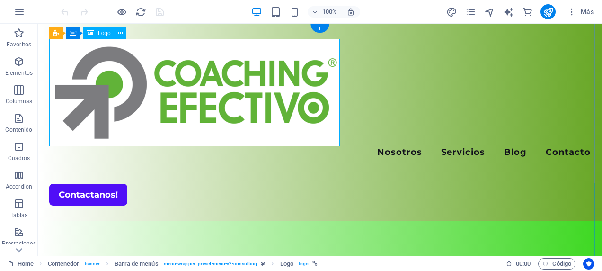
click at [334, 136] on div at bounding box center [319, 92] width 541 height 107
click at [254, 107] on div at bounding box center [319, 92] width 541 height 107
select select "px"
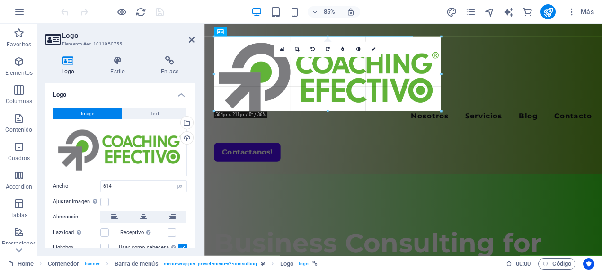
drag, startPoint x: 460, startPoint y: 127, endPoint x: 237, endPoint y: 72, distance: 229.5
type input "494"
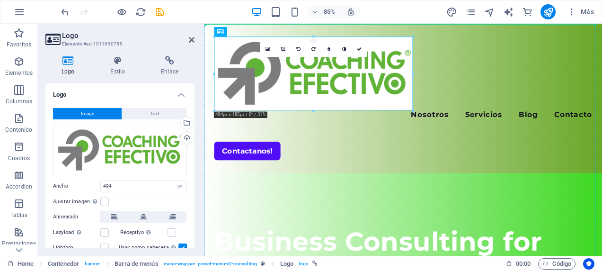
drag, startPoint x: 403, startPoint y: 41, endPoint x: 405, endPoint y: 35, distance: 5.5
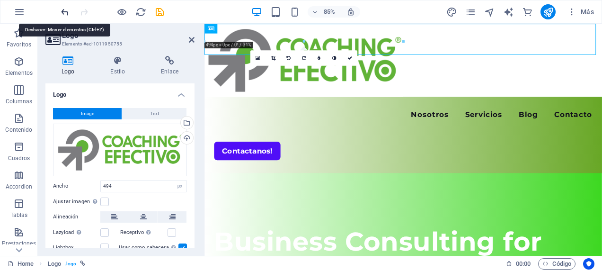
click at [65, 14] on icon "undo" at bounding box center [65, 12] width 11 height 11
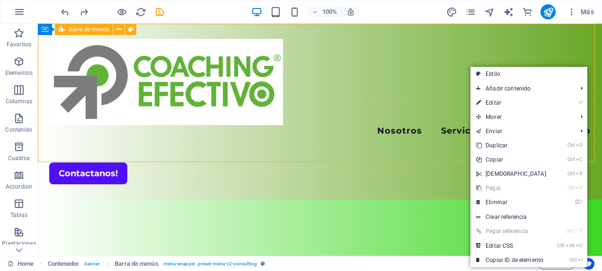
click at [383, 56] on div "Menu Nosotros Servicios Blog Contacto Contactanos!" at bounding box center [320, 112] width 564 height 176
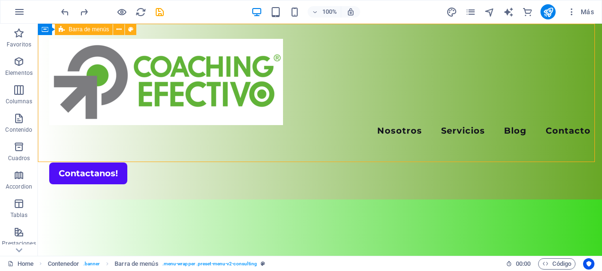
click at [383, 56] on div "Menu Nosotros Servicios Blog Contacto Contactanos!" at bounding box center [320, 112] width 564 height 176
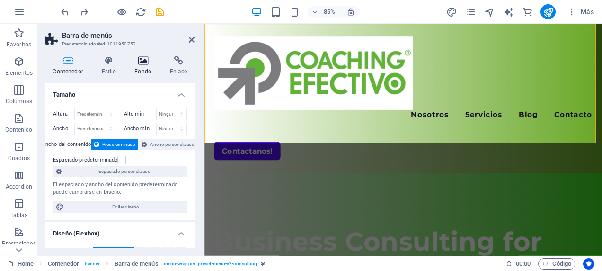
click at [147, 63] on icon at bounding box center [143, 60] width 32 height 9
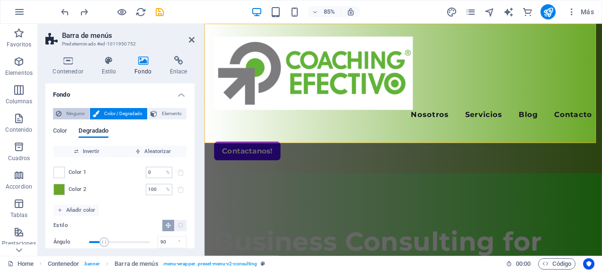
click at [82, 117] on span "Ninguno" at bounding box center [75, 113] width 22 height 11
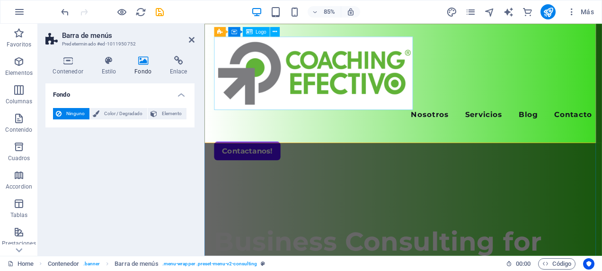
click at [289, 107] on div at bounding box center [438, 82] width 445 height 86
click at [426, 113] on div at bounding box center [438, 82] width 445 height 86
click at [443, 118] on div at bounding box center [438, 82] width 445 height 86
click at [273, 33] on icon at bounding box center [275, 31] width 4 height 9
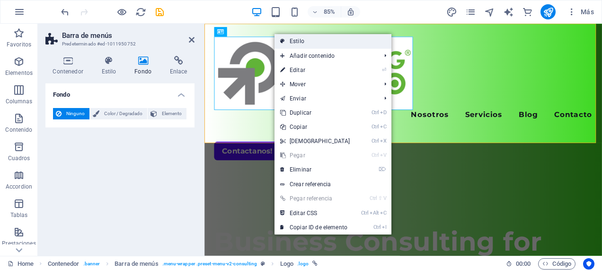
click at [295, 42] on link "Estilo" at bounding box center [332, 41] width 117 height 14
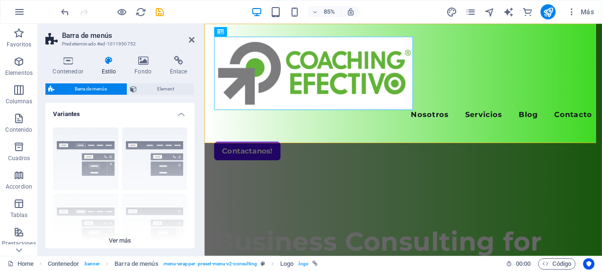
click at [105, 154] on div "Borde Centrado Predeterminado Fijo Loki Desencadenador Ancho XXL" at bounding box center [119, 191] width 149 height 142
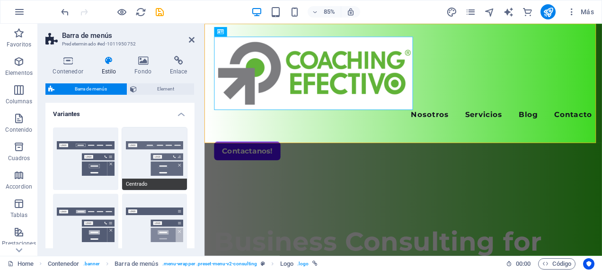
click at [139, 162] on button "Centrado" at bounding box center [154, 158] width 65 height 62
type input "1"
select select "rem"
type input "1"
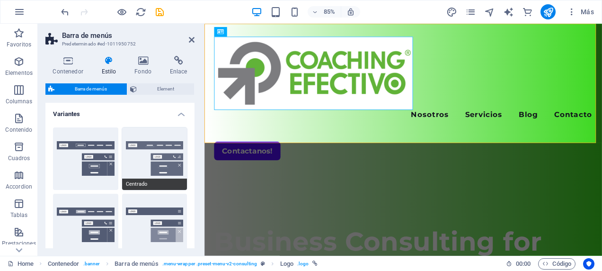
type input "1"
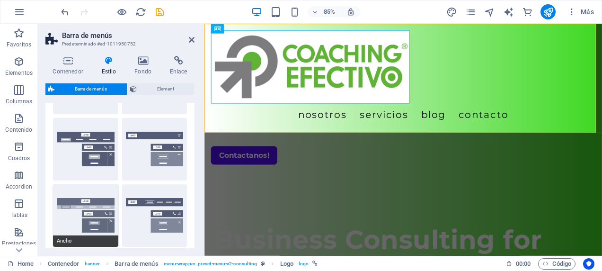
scroll to position [189, 0]
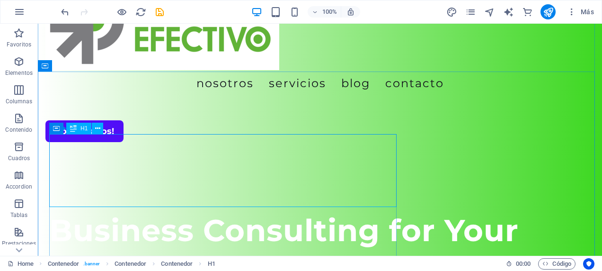
scroll to position [95, 0]
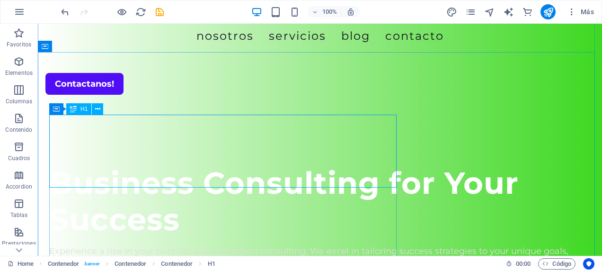
click at [339, 173] on div "Business Consulting for Your Success" at bounding box center [319, 201] width 541 height 73
click at [306, 169] on div "Business Consulting for Your Success" at bounding box center [319, 201] width 541 height 73
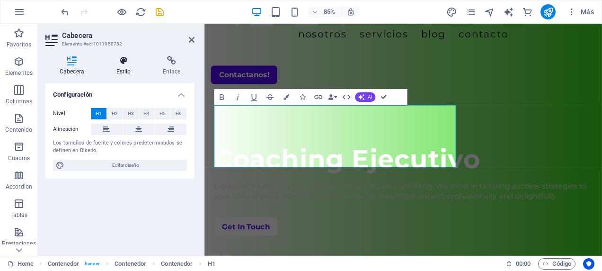
click at [125, 64] on icon at bounding box center [123, 60] width 43 height 9
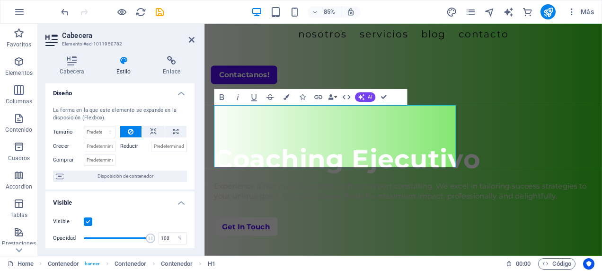
scroll to position [0, 0]
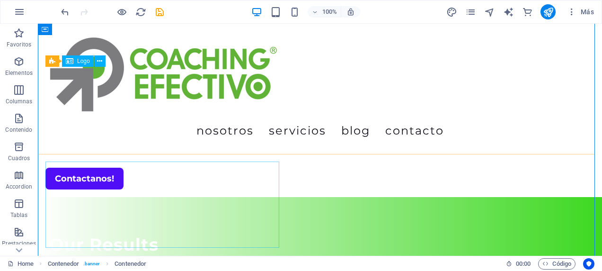
scroll to position [95, 0]
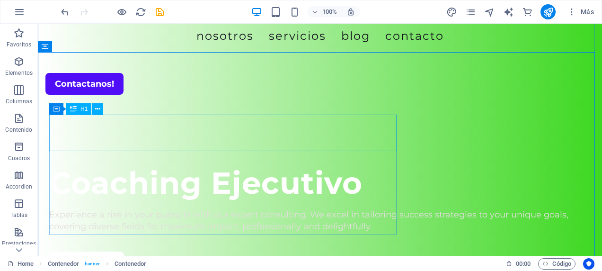
click at [230, 165] on div "Coaching Ejecutivo" at bounding box center [319, 183] width 541 height 36
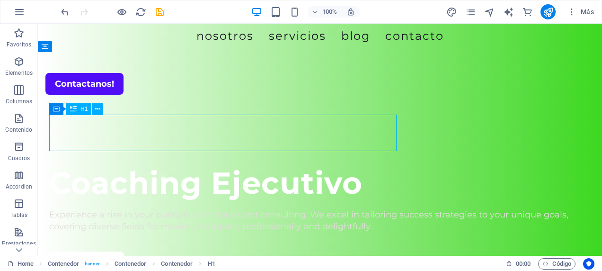
click at [230, 165] on div "Coaching Ejecutivo" at bounding box center [319, 183] width 541 height 36
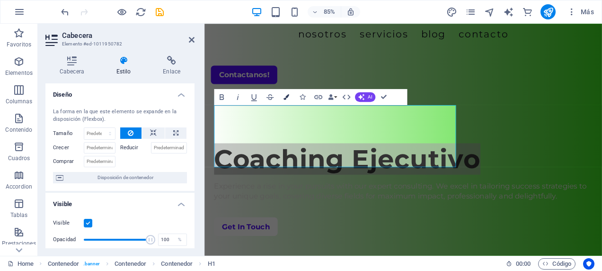
click at [284, 98] on icon "button" at bounding box center [286, 97] width 6 height 6
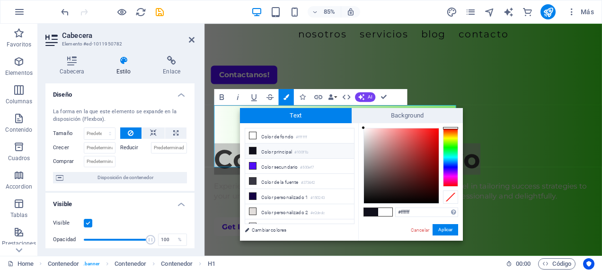
click at [266, 147] on li "Color principal #100f1b" at bounding box center [299, 150] width 109 height 15
type input "#100f1b"
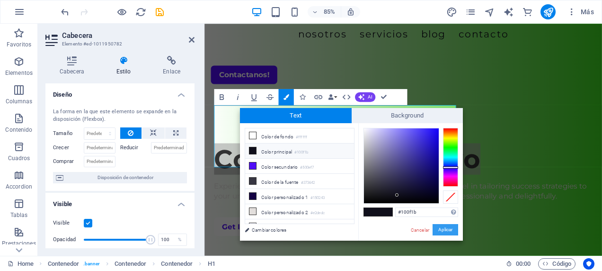
click at [442, 228] on button "Aplicar" at bounding box center [445, 229] width 26 height 11
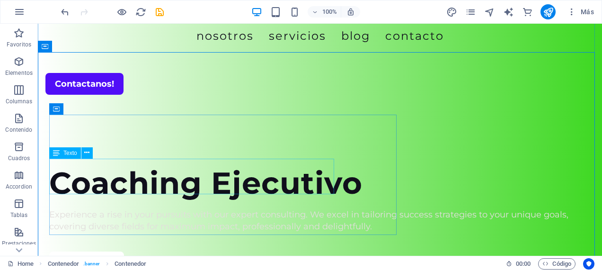
click at [225, 209] on div "Experience a rise in your pursuits with our expert consulting. We excel in tail…" at bounding box center [319, 221] width 541 height 24
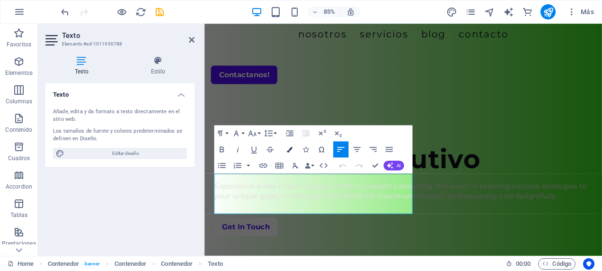
click at [287, 147] on icon "button" at bounding box center [289, 149] width 6 height 6
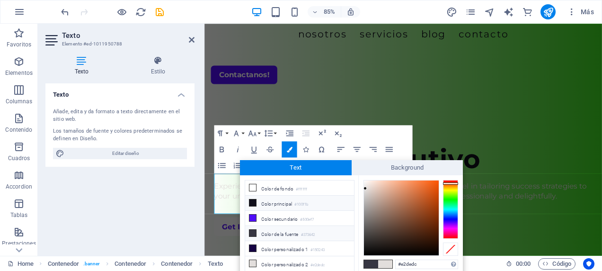
click at [320, 204] on li "Color principal #100f1b" at bounding box center [299, 202] width 109 height 15
type input "#100f1b"
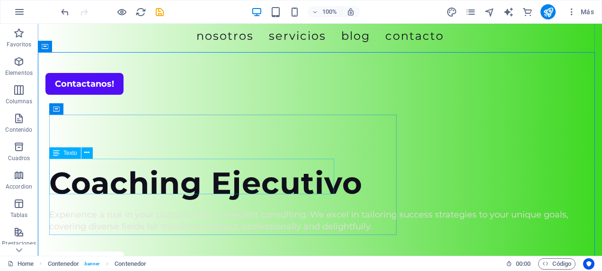
click at [214, 209] on div "Experience a rise in your pursuits with our expert consulting. We excel in tail…" at bounding box center [319, 221] width 541 height 24
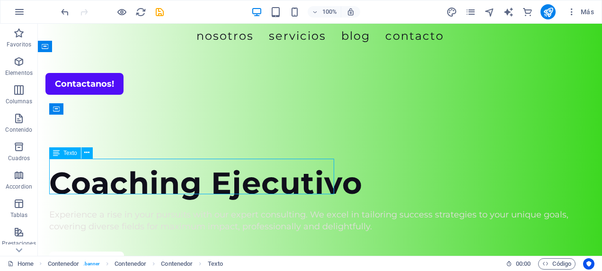
click at [215, 209] on div "Experience a rise in your pursuits with our expert consulting. We excel in tail…" at bounding box center [319, 221] width 541 height 24
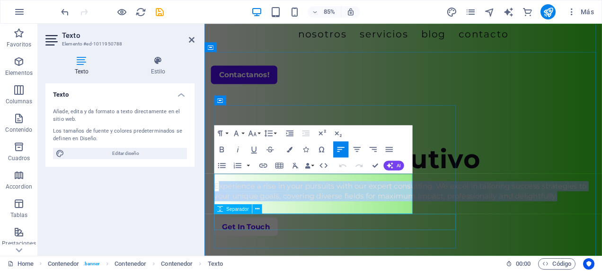
drag, startPoint x: 219, startPoint y: 205, endPoint x: 371, endPoint y: 221, distance: 153.2
click at [450, 255] on div "Coaching Ejecutivo Experience a rise in your pursuits with our expert consultin…" at bounding box center [438, 219] width 445 height 108
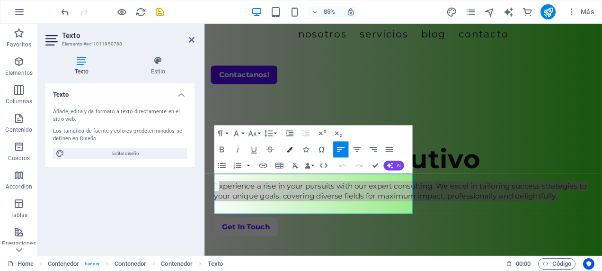
click at [294, 148] on button "Colors" at bounding box center [289, 149] width 15 height 16
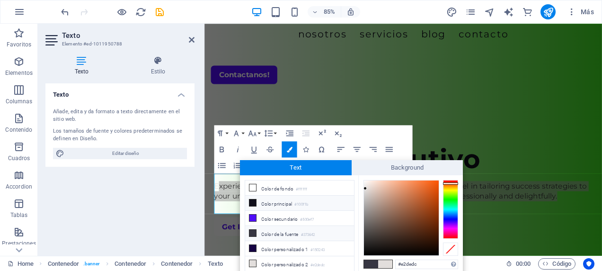
click at [291, 204] on li "Color principal #100f1b" at bounding box center [299, 202] width 109 height 15
type input "#100f1b"
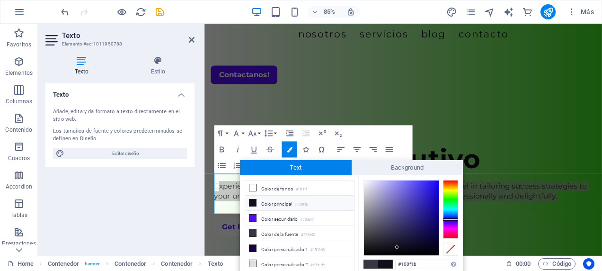
click at [386, 132] on div "Paragraph Format Normal Heading 1 Heading 2 Heading 3 Heading 4 Heading 5 Headi…" at bounding box center [313, 149] width 198 height 48
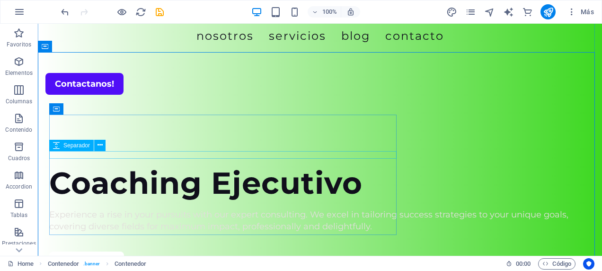
click at [229, 201] on div at bounding box center [319, 205] width 541 height 8
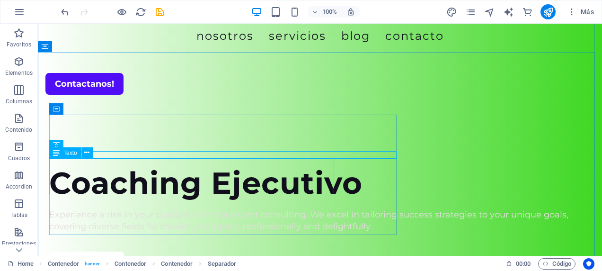
click at [224, 209] on div "Experience a rise in your pursuits with our expert consulting. We excel in tail…" at bounding box center [319, 221] width 541 height 24
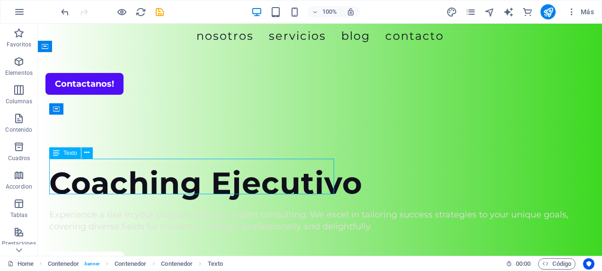
click at [224, 209] on div "Experience a rise in your pursuits with our expert consulting. We excel in tail…" at bounding box center [319, 221] width 541 height 24
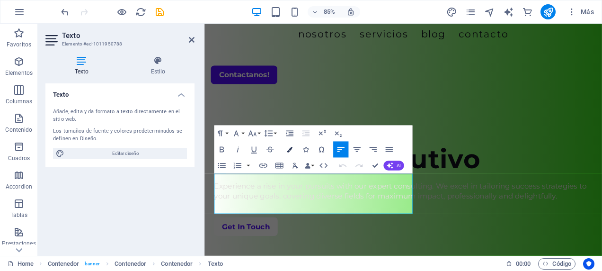
click at [289, 149] on icon "button" at bounding box center [289, 149] width 6 height 6
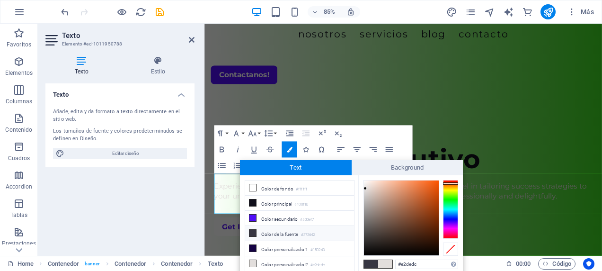
click at [294, 231] on li "Color de la fuente #373642" at bounding box center [299, 233] width 109 height 15
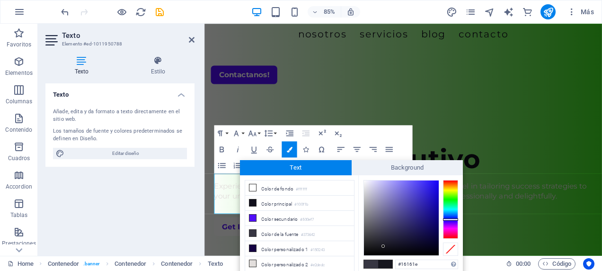
click at [383, 246] on div at bounding box center [401, 217] width 75 height 75
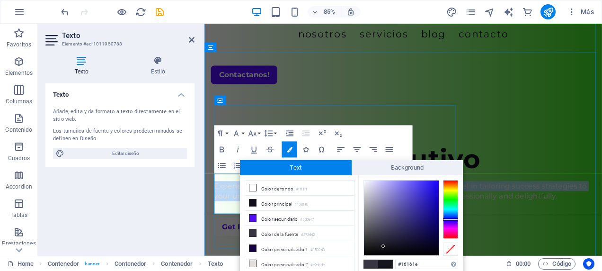
drag, startPoint x: 215, startPoint y: 203, endPoint x: 258, endPoint y: 244, distance: 58.9
click at [258, 231] on span "Experience a rise in your pursuits with our expert consulting. We excel in tail…" at bounding box center [435, 220] width 438 height 22
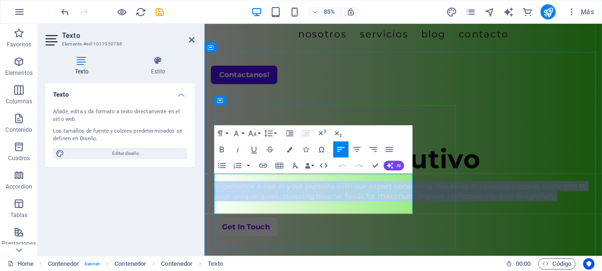
drag, startPoint x: 215, startPoint y: 203, endPoint x: 448, endPoint y: 247, distance: 236.5
click at [448, 232] on p "Experience a rise in your pursuits with our expert consulting. We excel in tail…" at bounding box center [438, 221] width 445 height 24
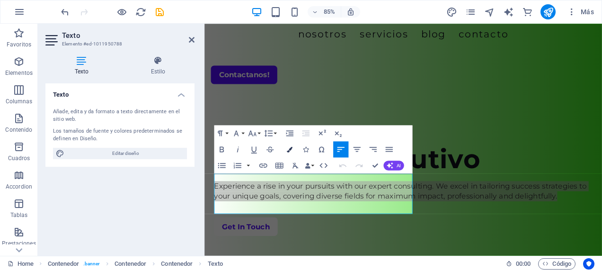
click at [291, 150] on icon "button" at bounding box center [289, 149] width 6 height 6
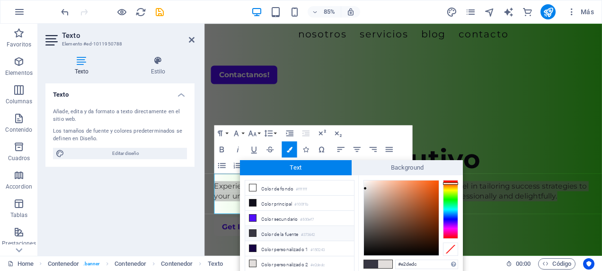
click at [295, 233] on li "Color de la fuente #373642" at bounding box center [299, 233] width 109 height 15
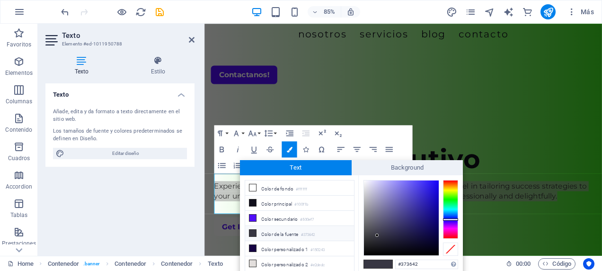
click at [307, 232] on small "#373642" at bounding box center [308, 234] width 14 height 7
type input "#0b0a16"
click at [403, 248] on div at bounding box center [401, 217] width 75 height 75
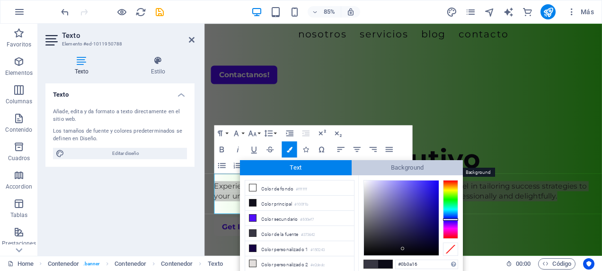
click at [401, 165] on span "Background" at bounding box center [408, 167] width 112 height 15
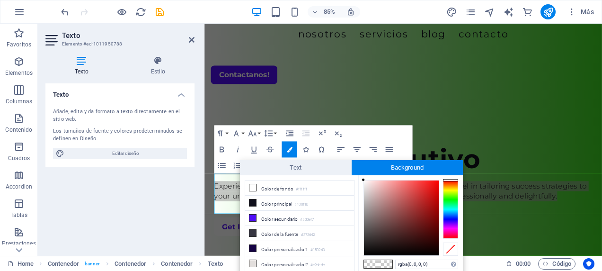
click at [376, 129] on div "Paragraph Format Normal Heading 1 Heading 2 Heading 3 Heading 4 Heading 5 Headi…" at bounding box center [313, 149] width 198 height 48
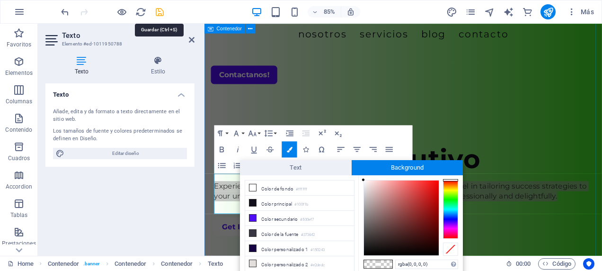
click at [160, 13] on icon "save" at bounding box center [159, 12] width 11 height 11
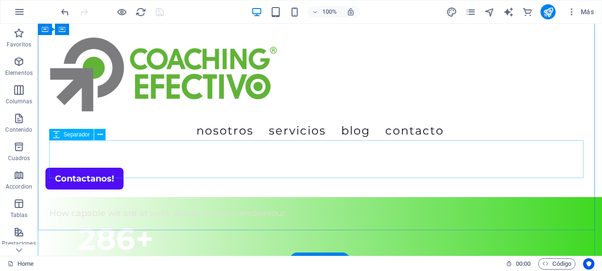
scroll to position [189, 0]
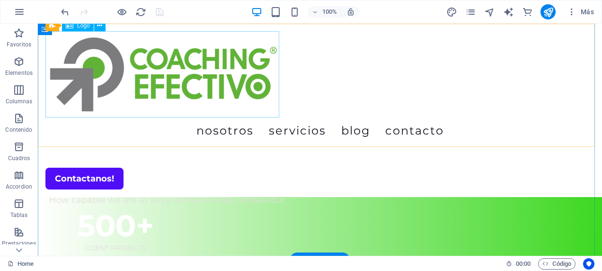
click at [243, 82] on div at bounding box center [319, 74] width 549 height 86
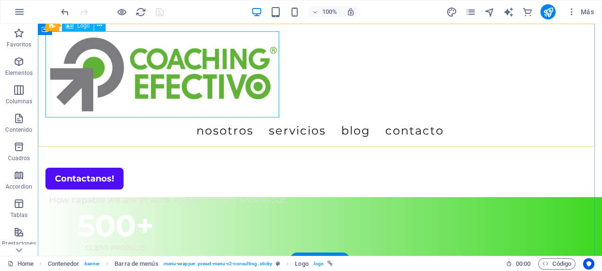
click at [277, 115] on div at bounding box center [319, 74] width 549 height 86
click at [278, 113] on div at bounding box center [319, 74] width 549 height 86
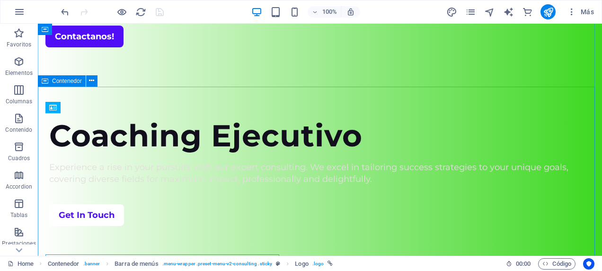
scroll to position [0, 0]
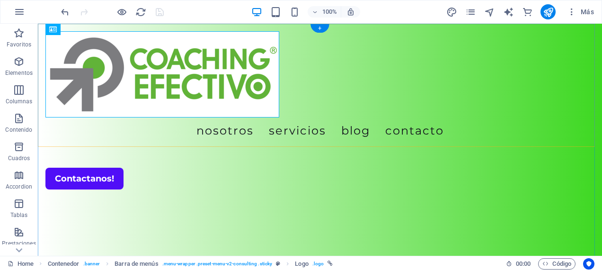
click at [369, 102] on div "Menu Nosotros Servicios Blog Contacto Contactanos!" at bounding box center [320, 110] width 564 height 173
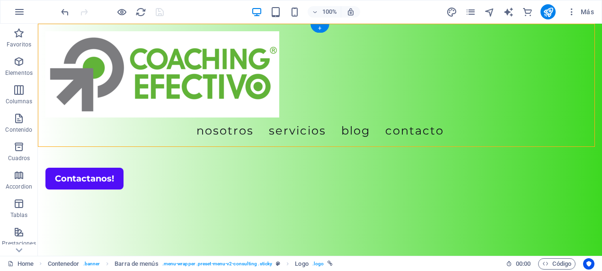
click at [369, 102] on div "Menu Nosotros Servicios Blog Contacto Contactanos!" at bounding box center [320, 110] width 564 height 173
select select "rem"
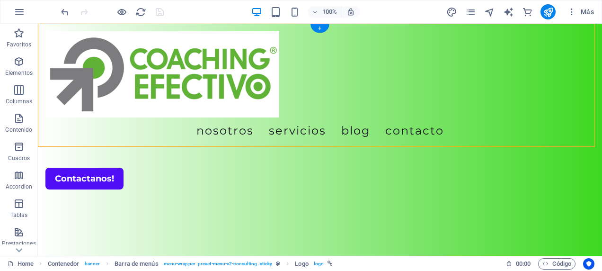
select select "rem"
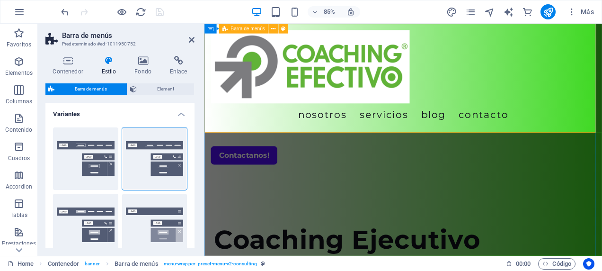
click at [503, 108] on div "Menu Nosotros Servicios Blog Contacto Contactanos!" at bounding box center [437, 110] width 467 height 173
click at [142, 65] on icon at bounding box center [143, 60] width 32 height 9
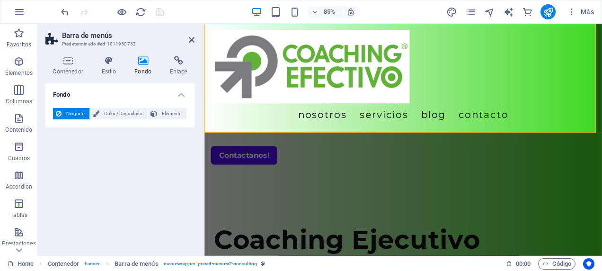
click at [60, 115] on icon at bounding box center [59, 113] width 6 height 11
click at [109, 115] on span "Color / Degradado" at bounding box center [123, 113] width 42 height 11
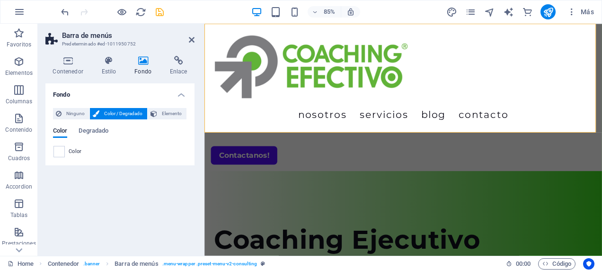
click at [97, 195] on div "Fondo Ninguno Color / Degradado Elemento Estirar fondo a ancho completo Superpo…" at bounding box center [119, 165] width 149 height 165
click at [58, 150] on span at bounding box center [59, 151] width 10 height 10
type input "#ffffff"
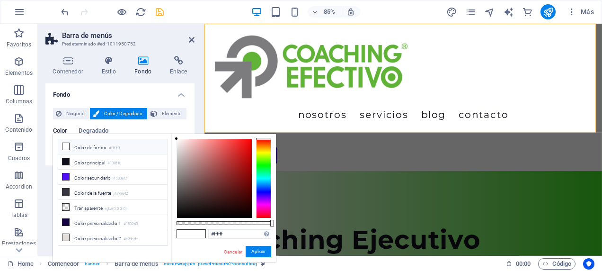
click at [69, 145] on span at bounding box center [66, 146] width 8 height 8
click at [194, 234] on span at bounding box center [198, 233] width 14 height 8
click at [115, 147] on small "#ffffff" at bounding box center [114, 148] width 11 height 7
click at [256, 252] on button "Aplicar" at bounding box center [259, 251] width 26 height 11
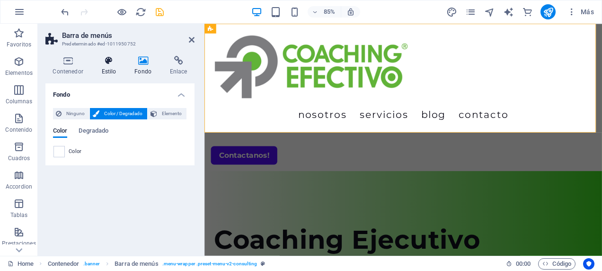
click at [103, 69] on h4 "Estilo" at bounding box center [110, 66] width 33 height 20
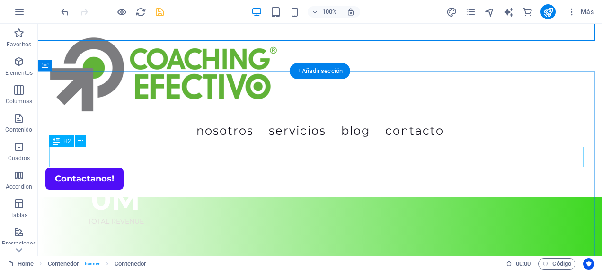
scroll to position [379, 0]
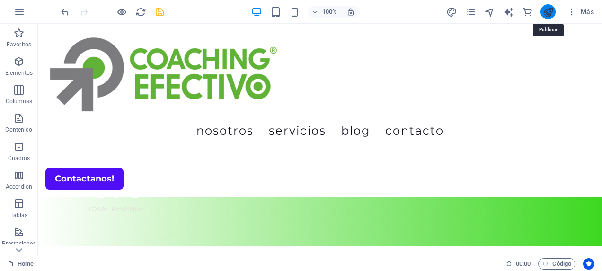
click at [547, 11] on icon "publish" at bounding box center [548, 12] width 11 height 11
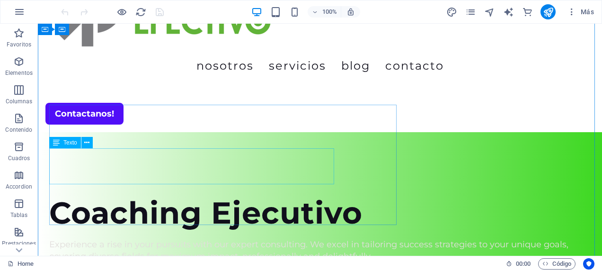
scroll to position [47, 0]
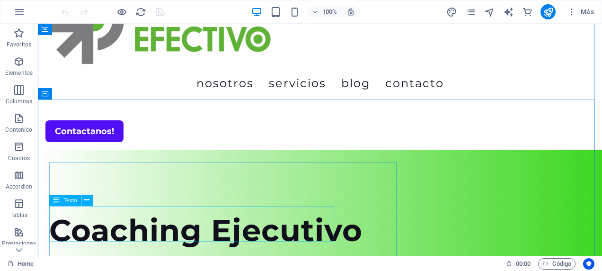
click at [78, 256] on div "Experience a rise in your pursuits with our expert consulting. We excel in tail…" at bounding box center [319, 268] width 541 height 24
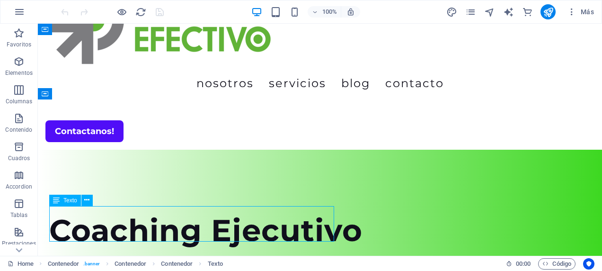
click at [78, 256] on div "Experience a rise in your pursuits with our expert consulting. We excel in tail…" at bounding box center [319, 268] width 541 height 24
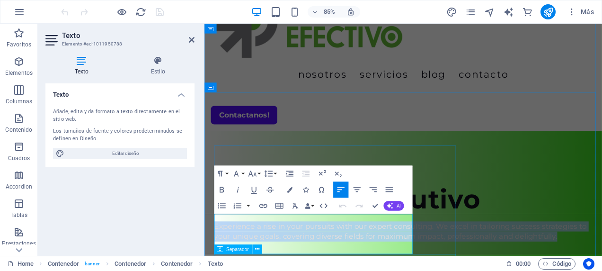
drag, startPoint x: 216, startPoint y: 252, endPoint x: 433, endPoint y: 295, distance: 221.4
click at [433, 270] on div "Coaching Ejecutivo Experience a rise in your pursuits with our expert consultin…" at bounding box center [438, 266] width 445 height 108
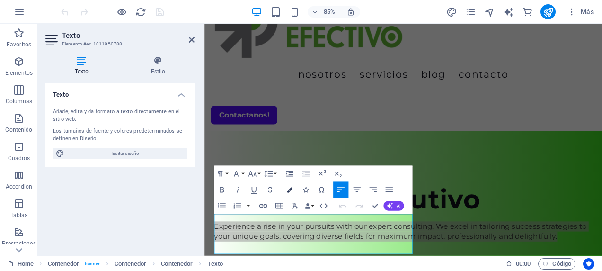
click at [289, 186] on icon "button" at bounding box center [289, 189] width 6 height 6
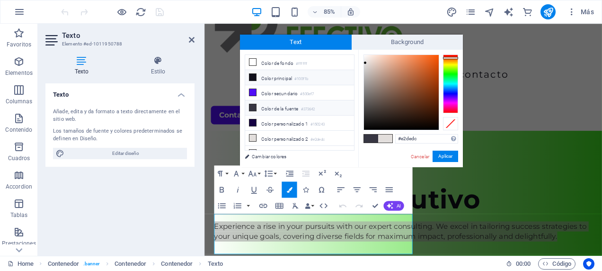
click at [253, 77] on icon at bounding box center [252, 77] width 7 height 7
type input "#100f1b"
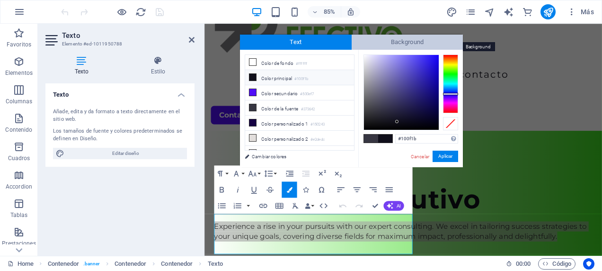
click at [393, 41] on span "Background" at bounding box center [408, 42] width 112 height 15
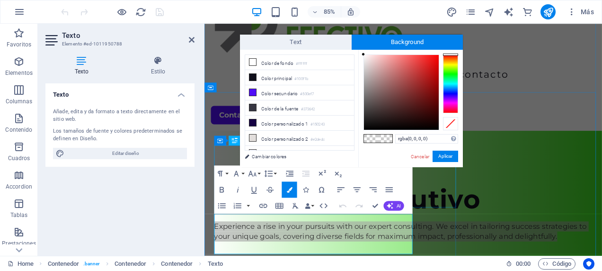
click at [474, 212] on div "Coaching Ejecutivo" at bounding box center [438, 230] width 445 height 36
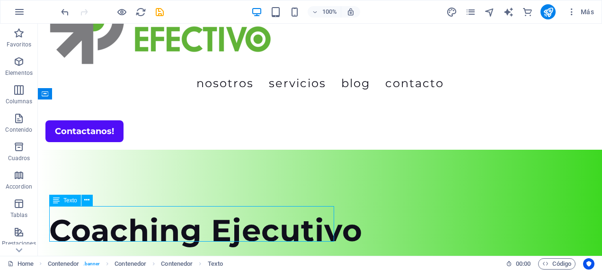
click at [56, 256] on div "Experience a rise in your pursuits with our expert consulting. We excel in tail…" at bounding box center [319, 268] width 541 height 24
click at [67, 202] on span "Texto" at bounding box center [70, 200] width 14 height 6
click at [84, 256] on div "Experience a rise in your pursuits with our expert consulting. We excel in tail…" at bounding box center [319, 268] width 541 height 24
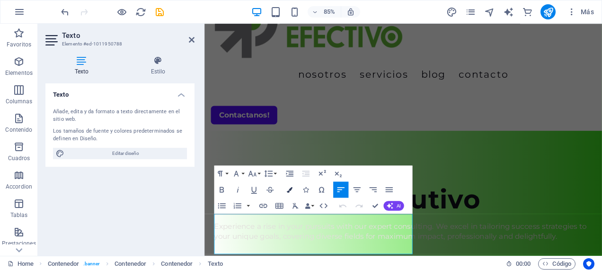
click at [291, 188] on icon "button" at bounding box center [289, 189] width 6 height 6
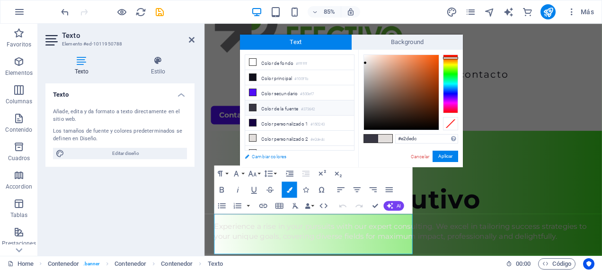
click at [266, 157] on link "Cambiar colores" at bounding box center [295, 156] width 110 height 12
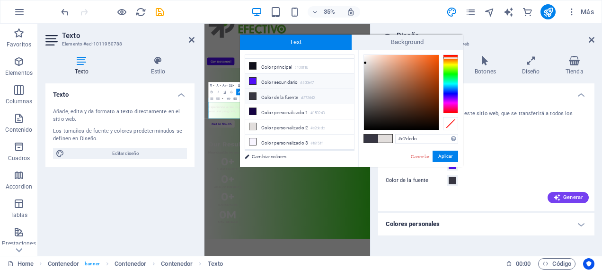
scroll to position [0, 0]
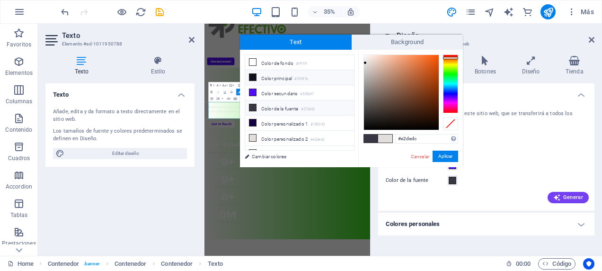
click at [254, 78] on icon at bounding box center [252, 77] width 7 height 7
type input "#100f1b"
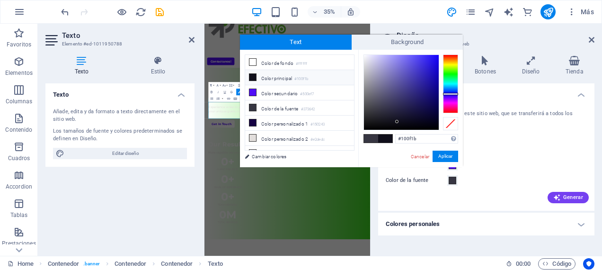
click at [385, 139] on span at bounding box center [385, 138] width 14 height 8
click at [445, 155] on button "Aplicar" at bounding box center [445, 155] width 26 height 11
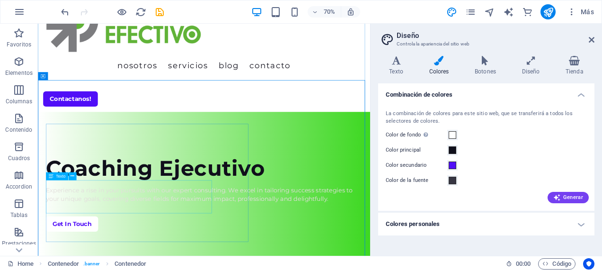
click at [139, 270] on div "Experience a rise in your pursuits with our expert consulting. We excel in tail…" at bounding box center [275, 268] width 452 height 24
click at [92, 263] on div "Experience a rise in your pursuits with our expert consulting. We excel in tail…" at bounding box center [275, 268] width 452 height 24
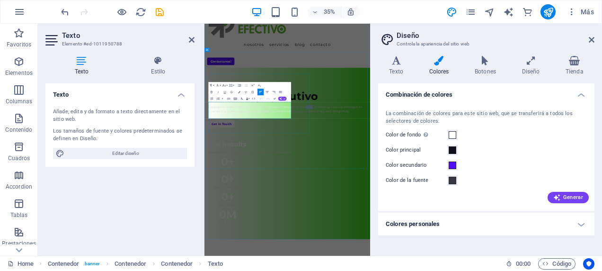
click at [290, 268] on span "Experience a rise in your pursuits with our expert consulting. We excel in tail…" at bounding box center [435, 267] width 438 height 22
click at [163, 60] on icon at bounding box center [158, 60] width 73 height 9
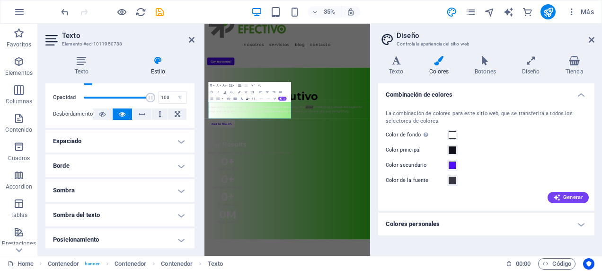
scroll to position [189, 0]
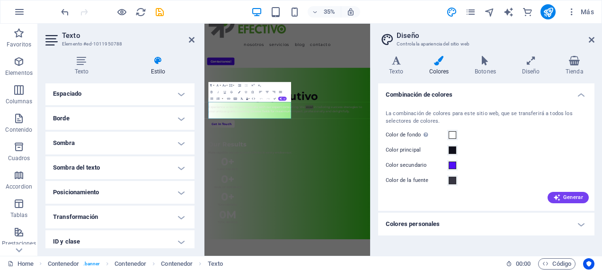
click at [182, 168] on h4 "Sombra del texto" at bounding box center [119, 167] width 149 height 23
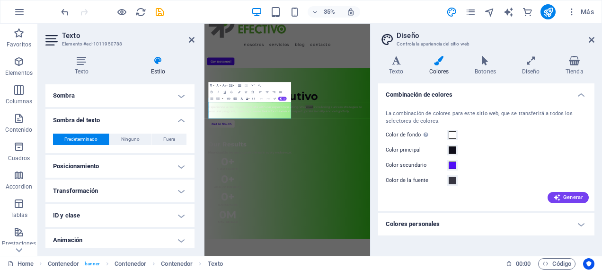
scroll to position [264, 0]
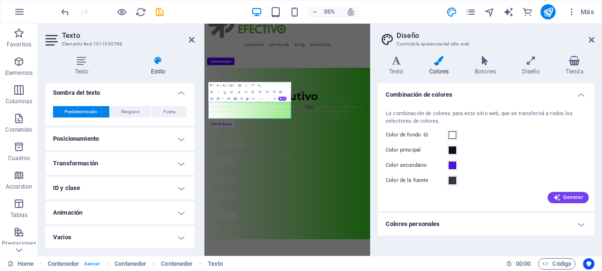
click at [150, 236] on h4 "Varios" at bounding box center [119, 237] width 149 height 23
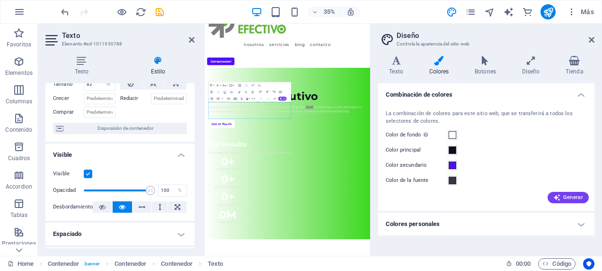
scroll to position [0, 0]
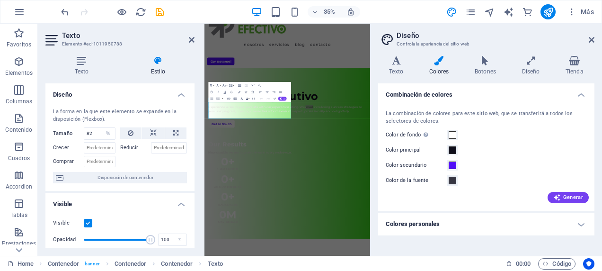
click at [195, 66] on div "Texto Estilo Texto Añade, edita y da formato a texto directamente en el sitio w…" at bounding box center [120, 151] width 164 height 207
click at [81, 60] on icon at bounding box center [81, 60] width 72 height 9
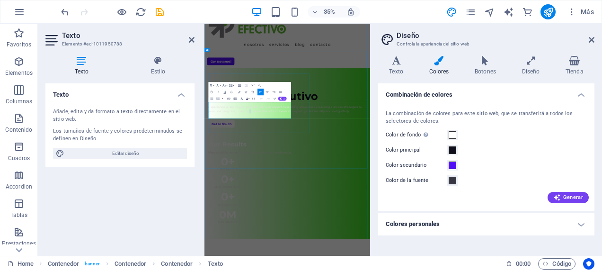
click at [330, 270] on span "Experience a rise in your pursuits with our expert consulting. We excel in tail…" at bounding box center [435, 267] width 438 height 22
click at [394, 270] on p "Experience a rise in your pursuits with our expert consulting. We excel in tail…" at bounding box center [441, 268] width 450 height 24
click at [592, 38] on icon at bounding box center [592, 40] width 6 height 8
